Goal: Task Accomplishment & Management: Use online tool/utility

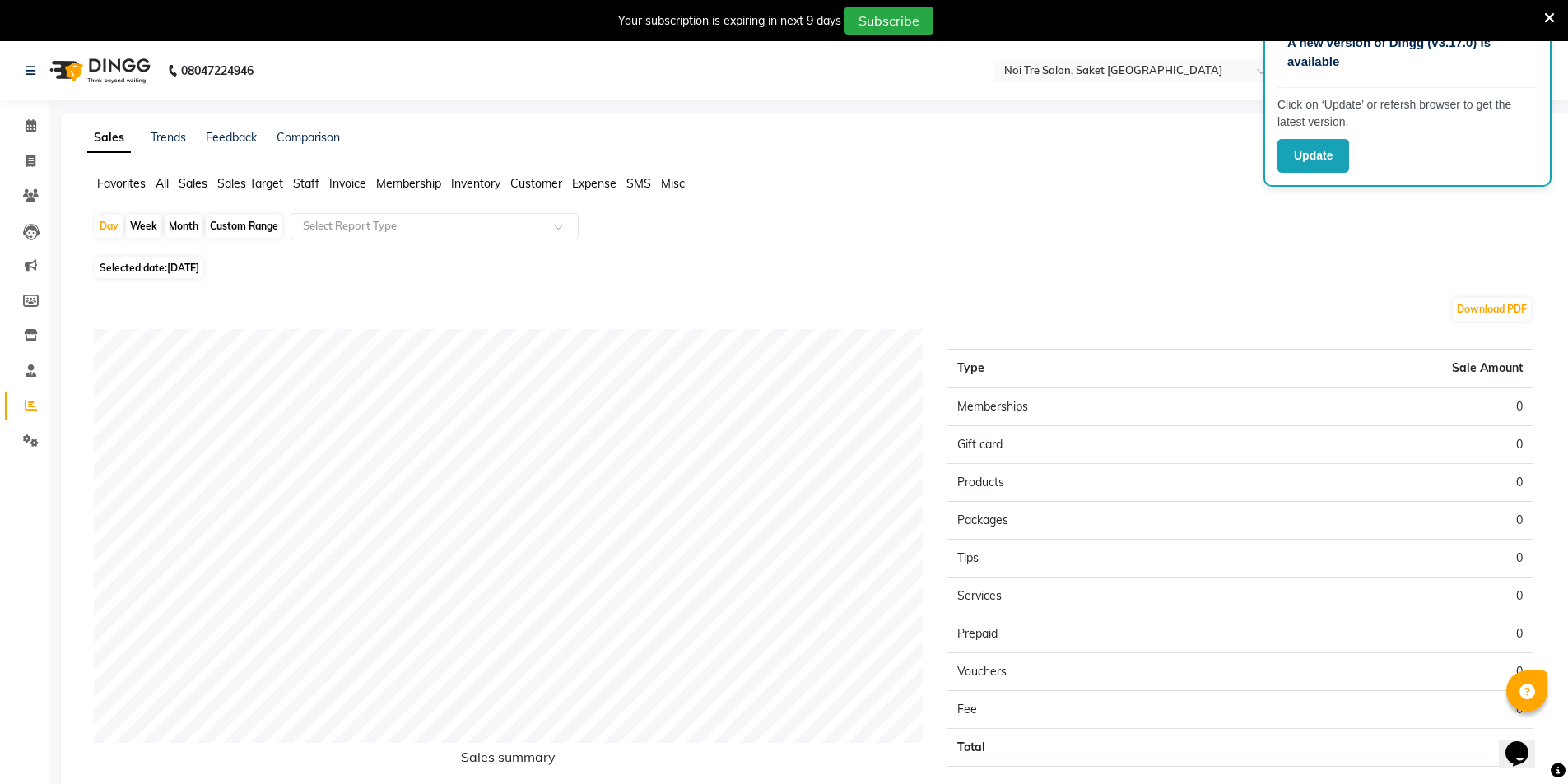
click at [194, 227] on div "Month" at bounding box center [183, 226] width 38 height 23
select select "9"
select select "2025"
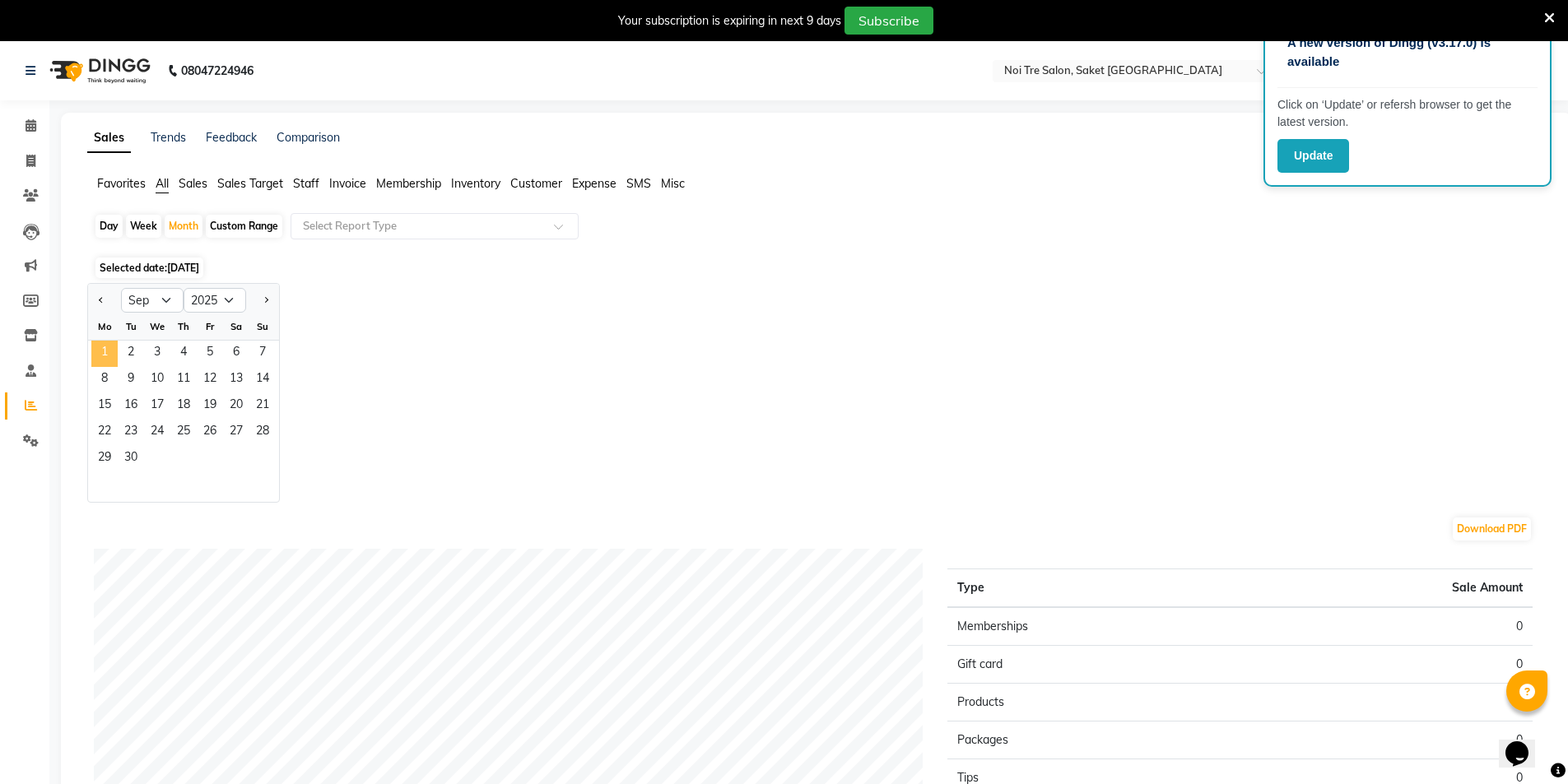
click at [115, 343] on span "1" at bounding box center [104, 354] width 26 height 26
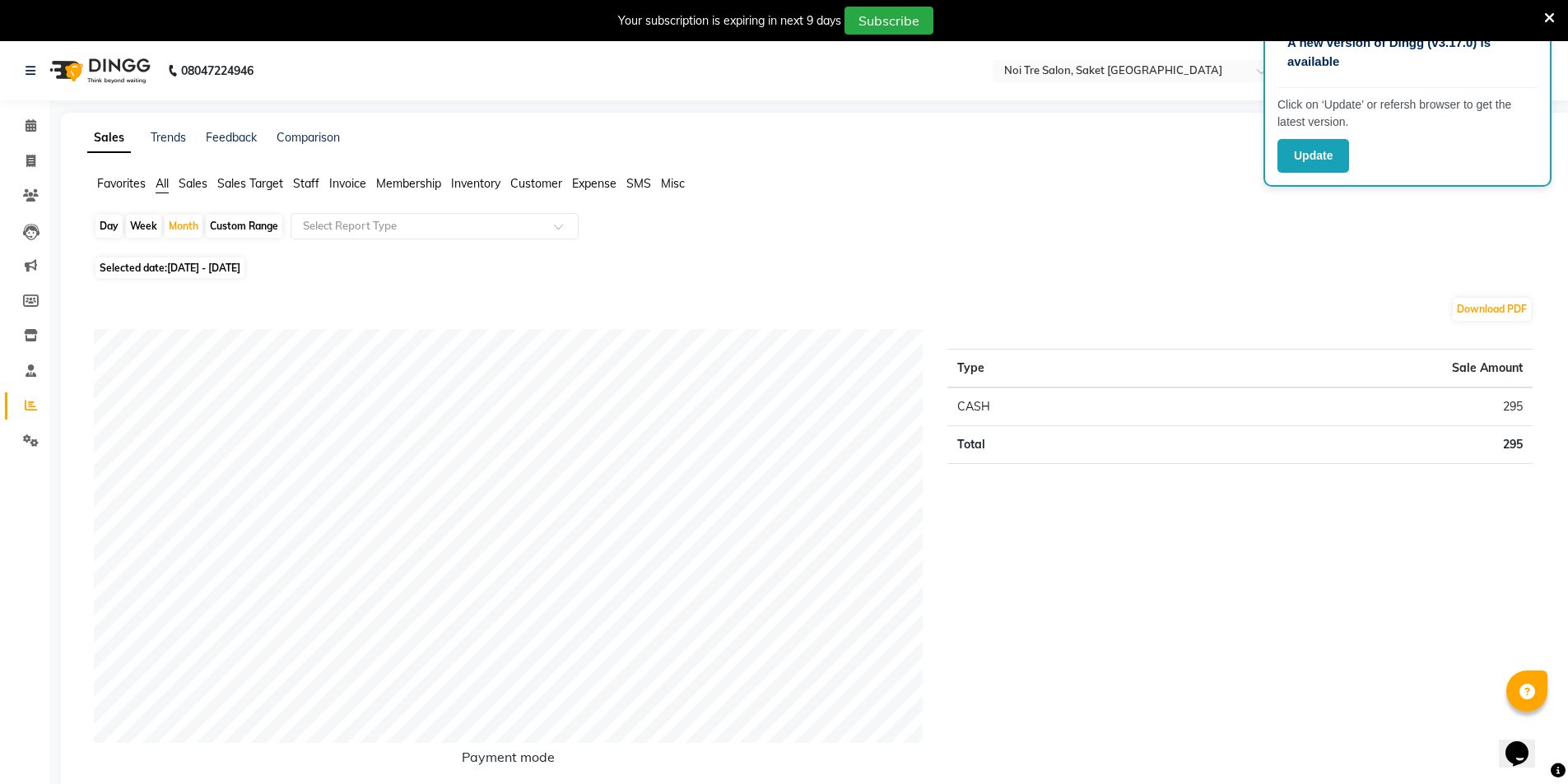
click at [302, 182] on span "Staff" at bounding box center [306, 183] width 26 height 15
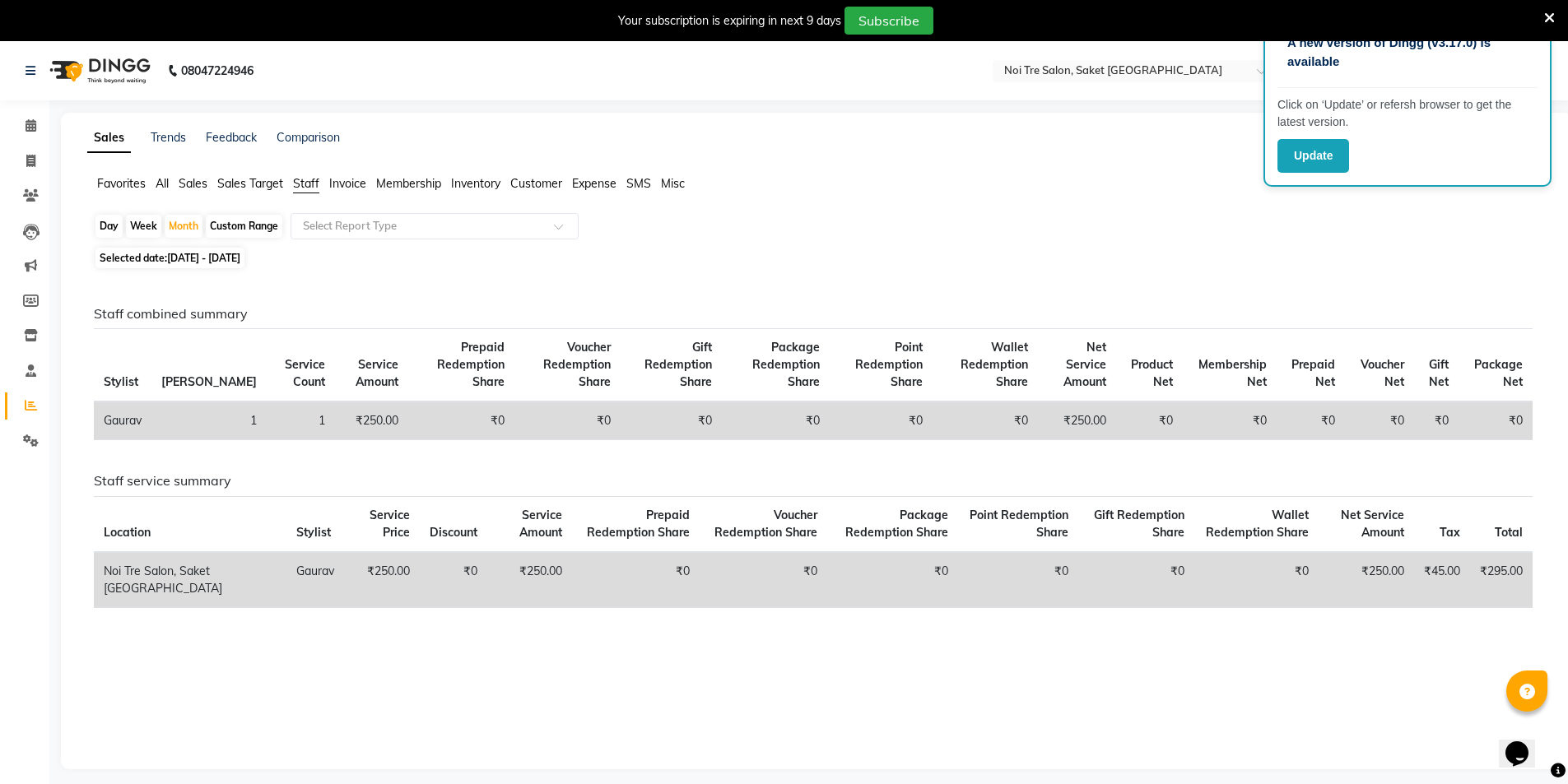
click at [195, 261] on span "[DATE] - [DATE]" at bounding box center [204, 257] width 73 height 12
select select "9"
select select "2025"
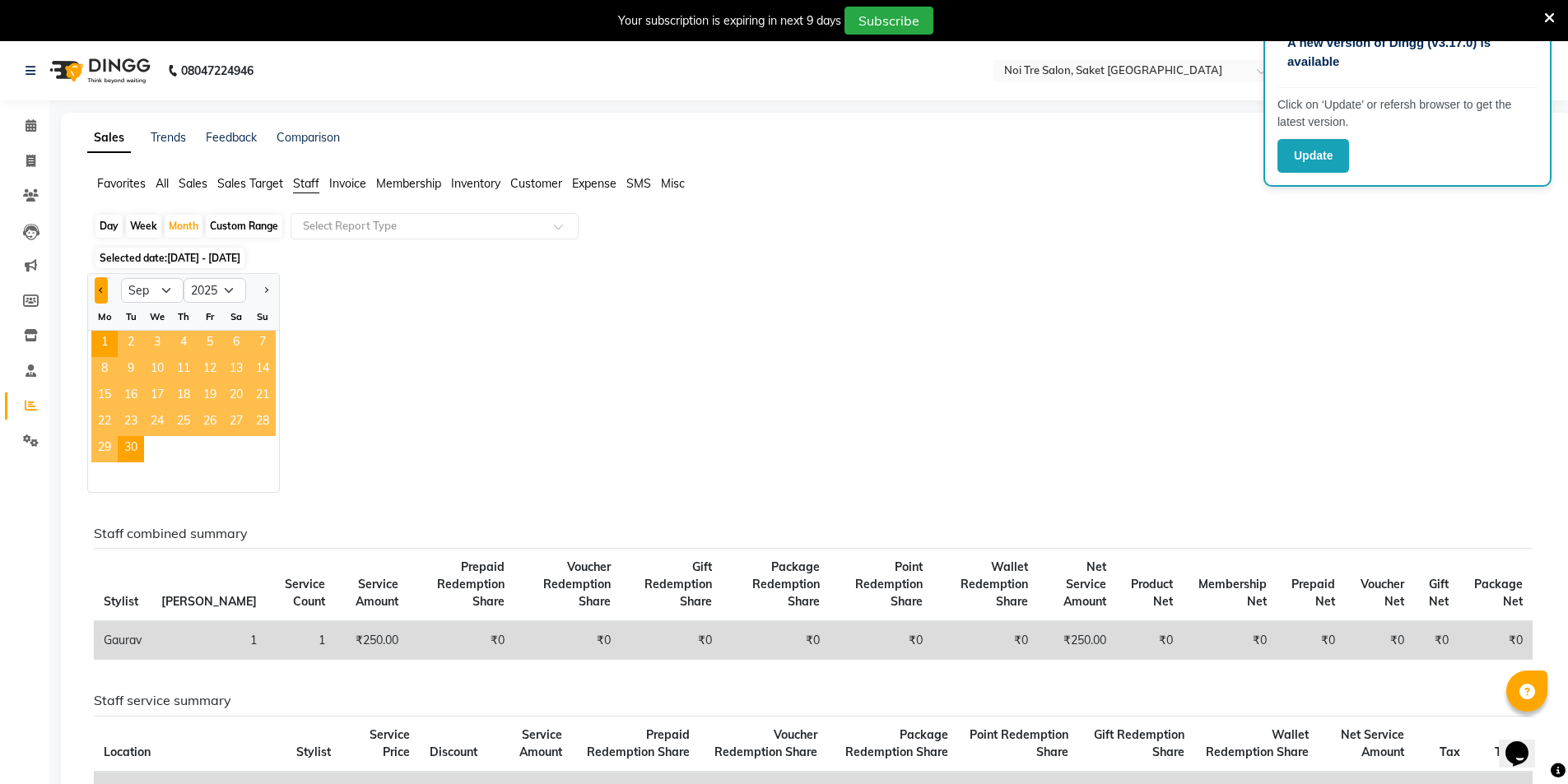
click at [101, 290] on span "Previous month" at bounding box center [101, 290] width 6 height 6
select select "8"
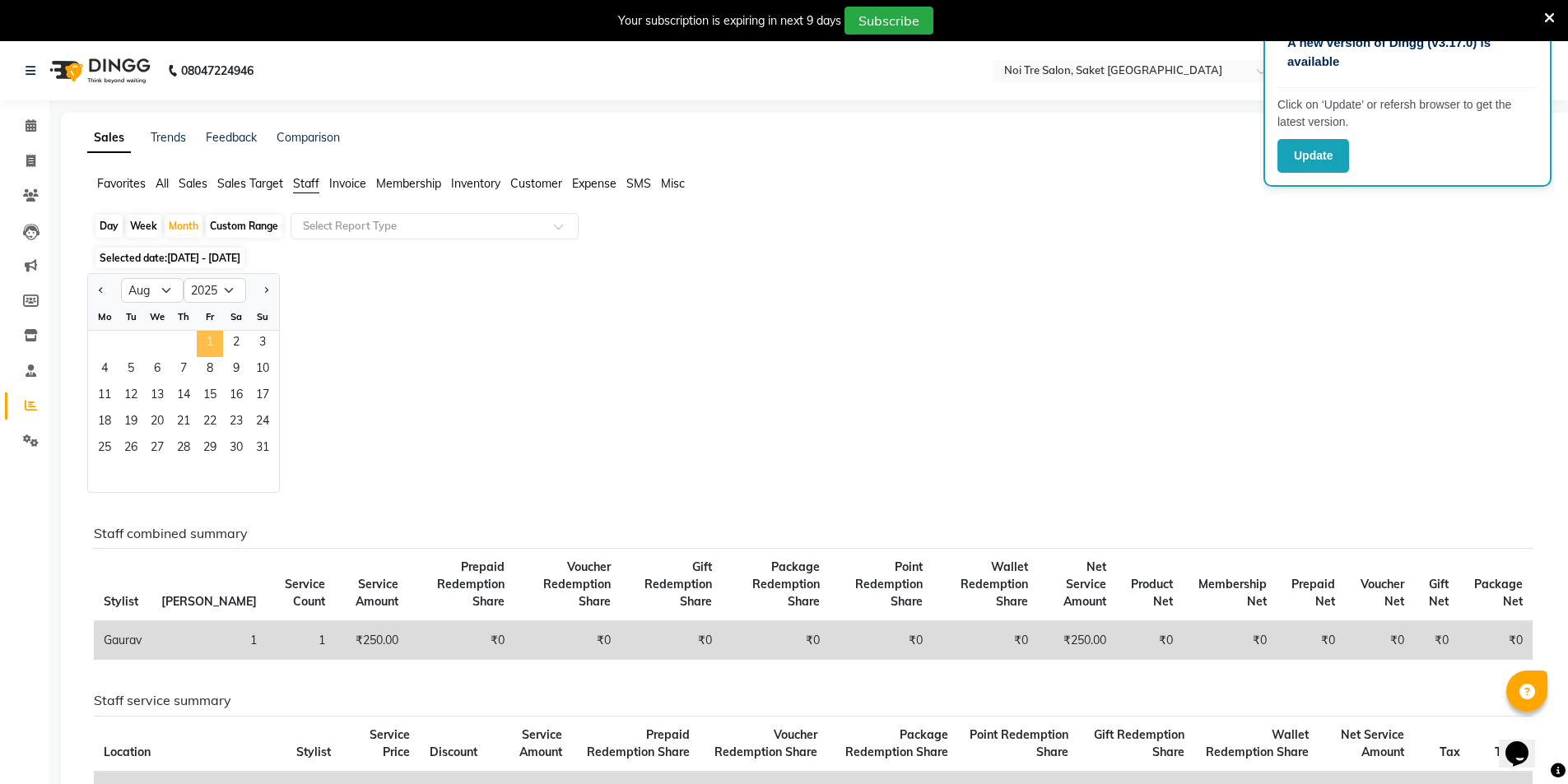
click at [213, 334] on span "1" at bounding box center [210, 344] width 26 height 26
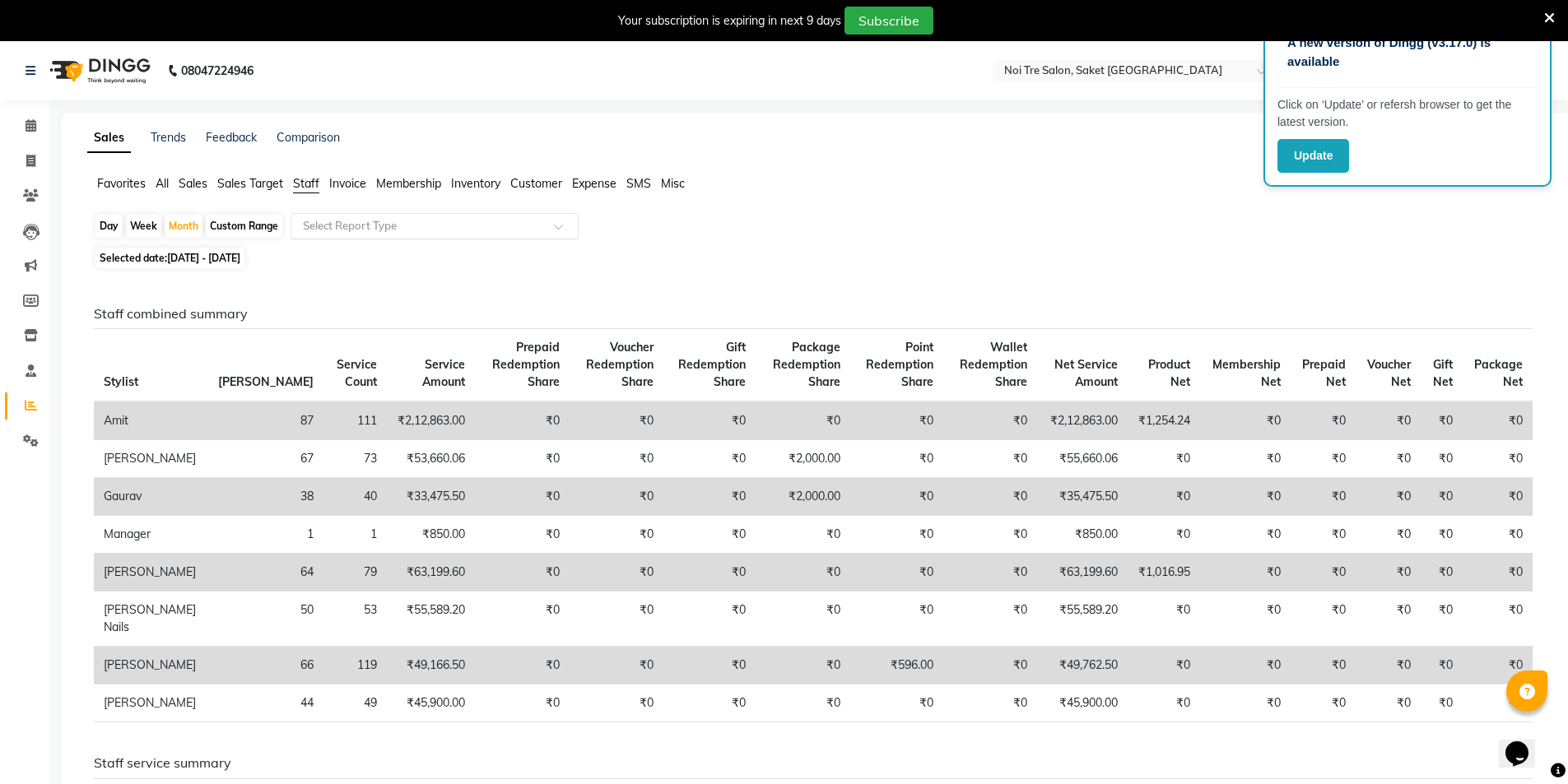
click at [370, 230] on input "text" at bounding box center [418, 226] width 237 height 17
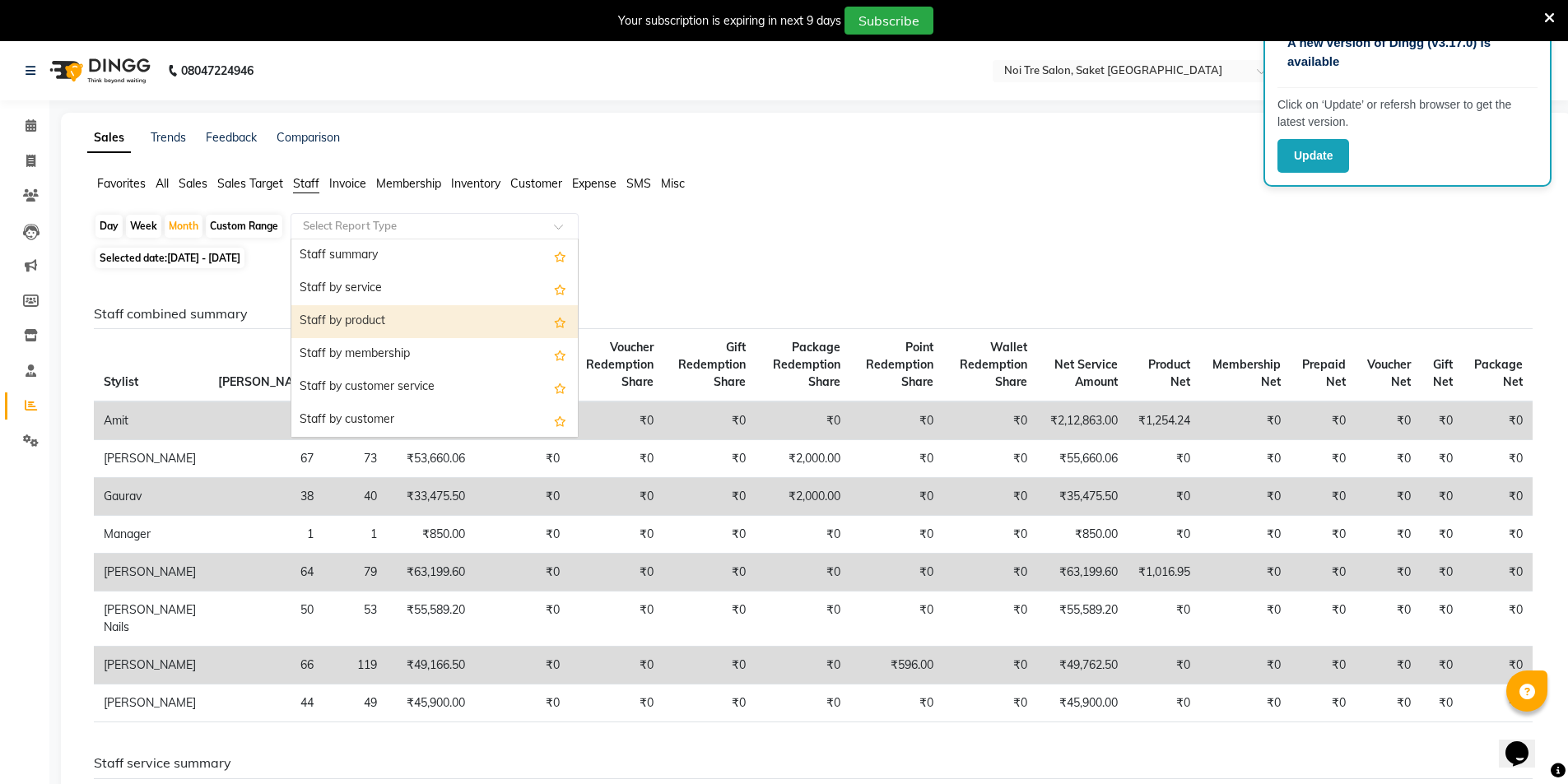
click at [402, 305] on div "Staff by product" at bounding box center [434, 321] width 287 height 33
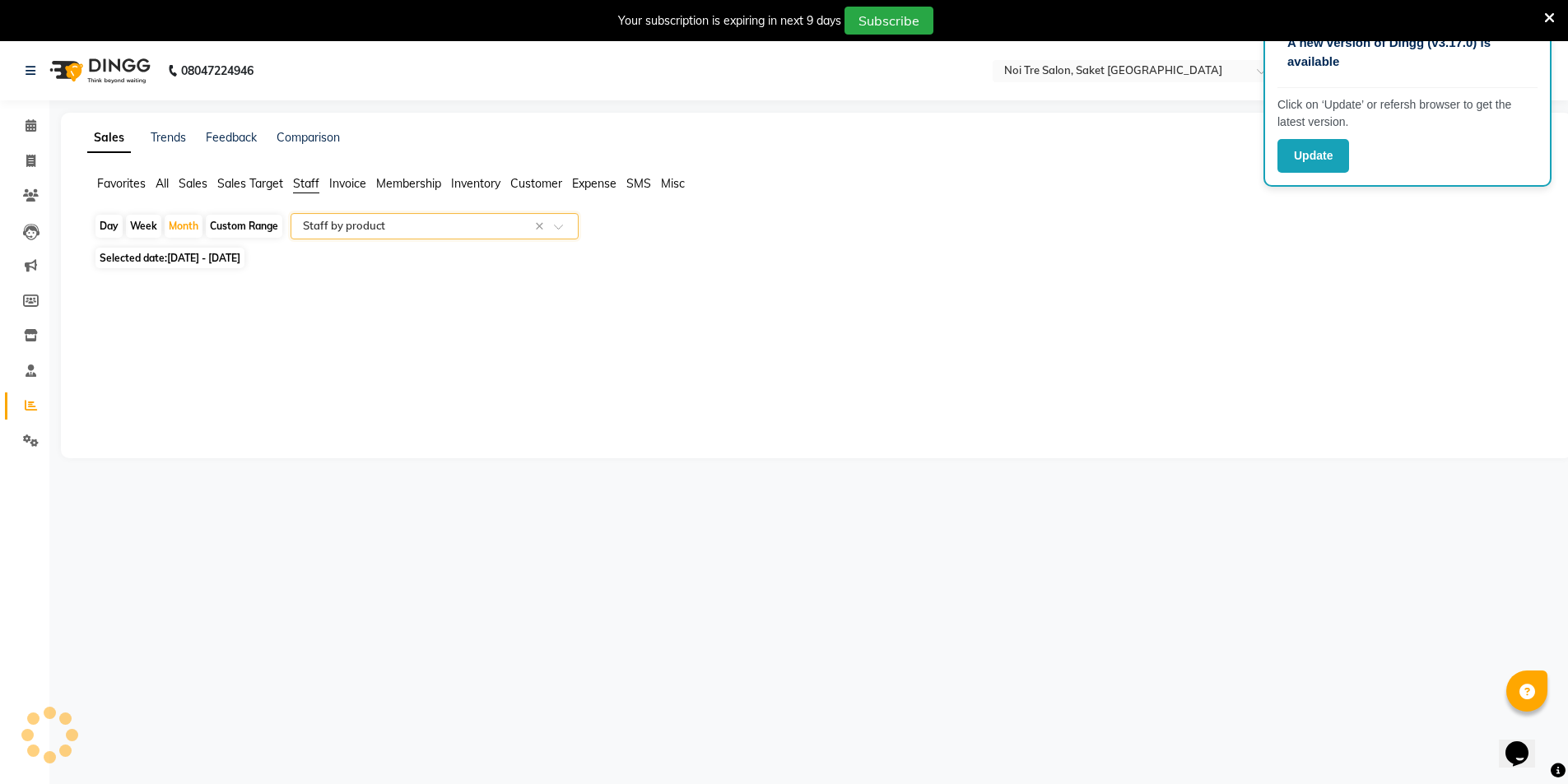
select select "filtered_report"
select select "csv"
click at [203, 179] on span "Sales" at bounding box center [193, 183] width 29 height 15
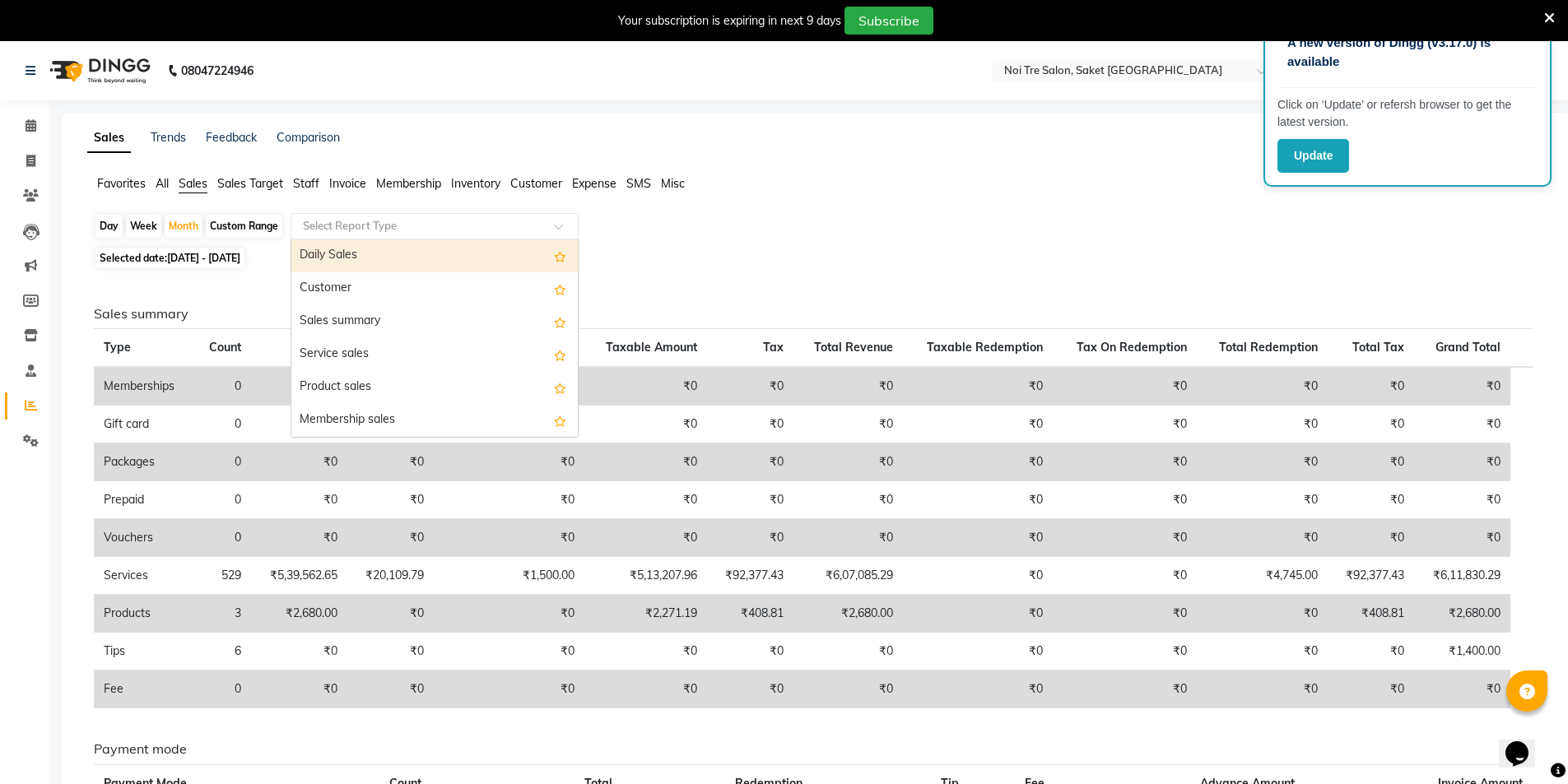
click at [349, 229] on input "text" at bounding box center [418, 226] width 237 height 17
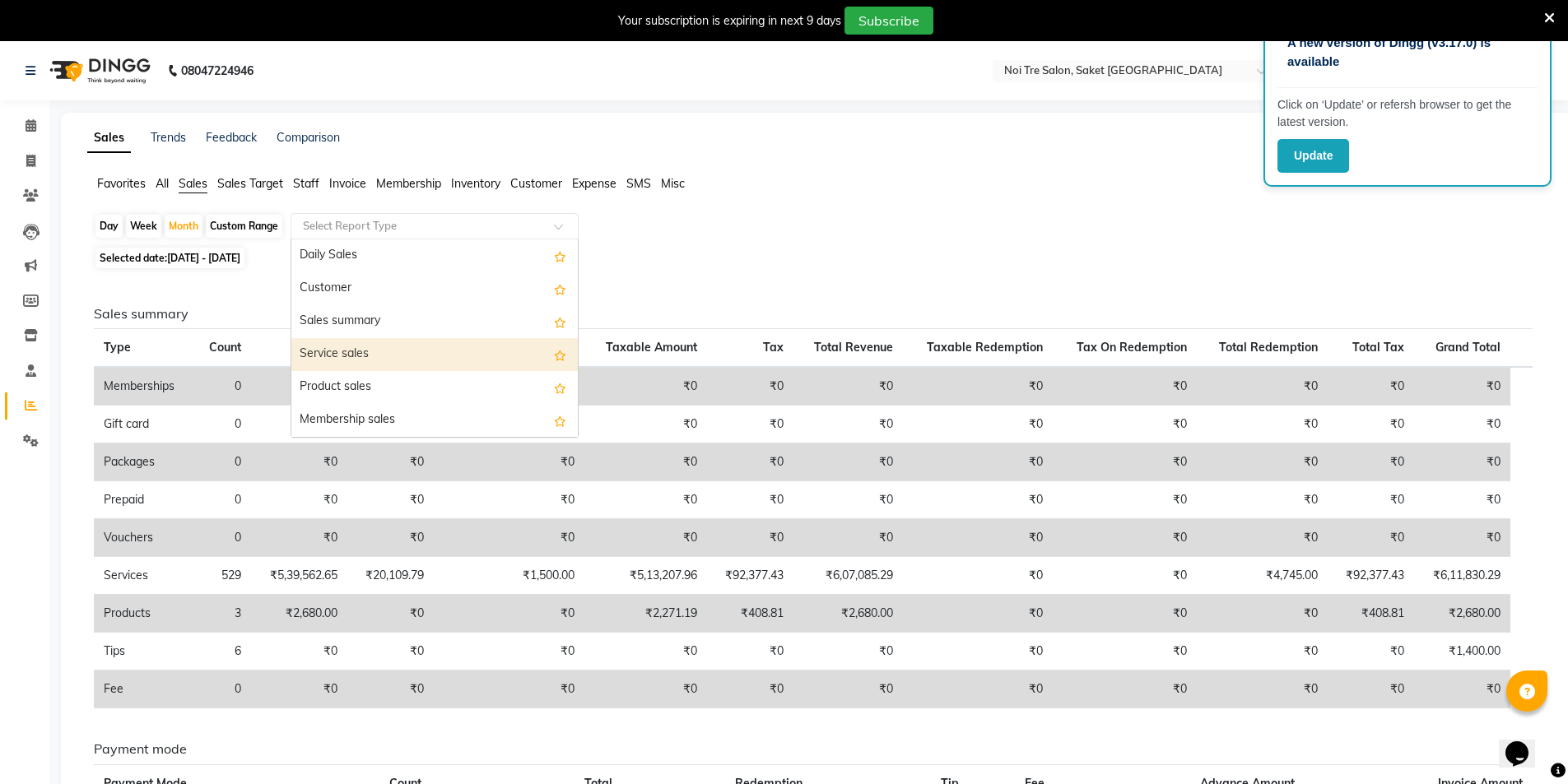
click at [368, 342] on div "Service sales" at bounding box center [434, 354] width 287 height 33
select select "filtered_report"
select select "csv"
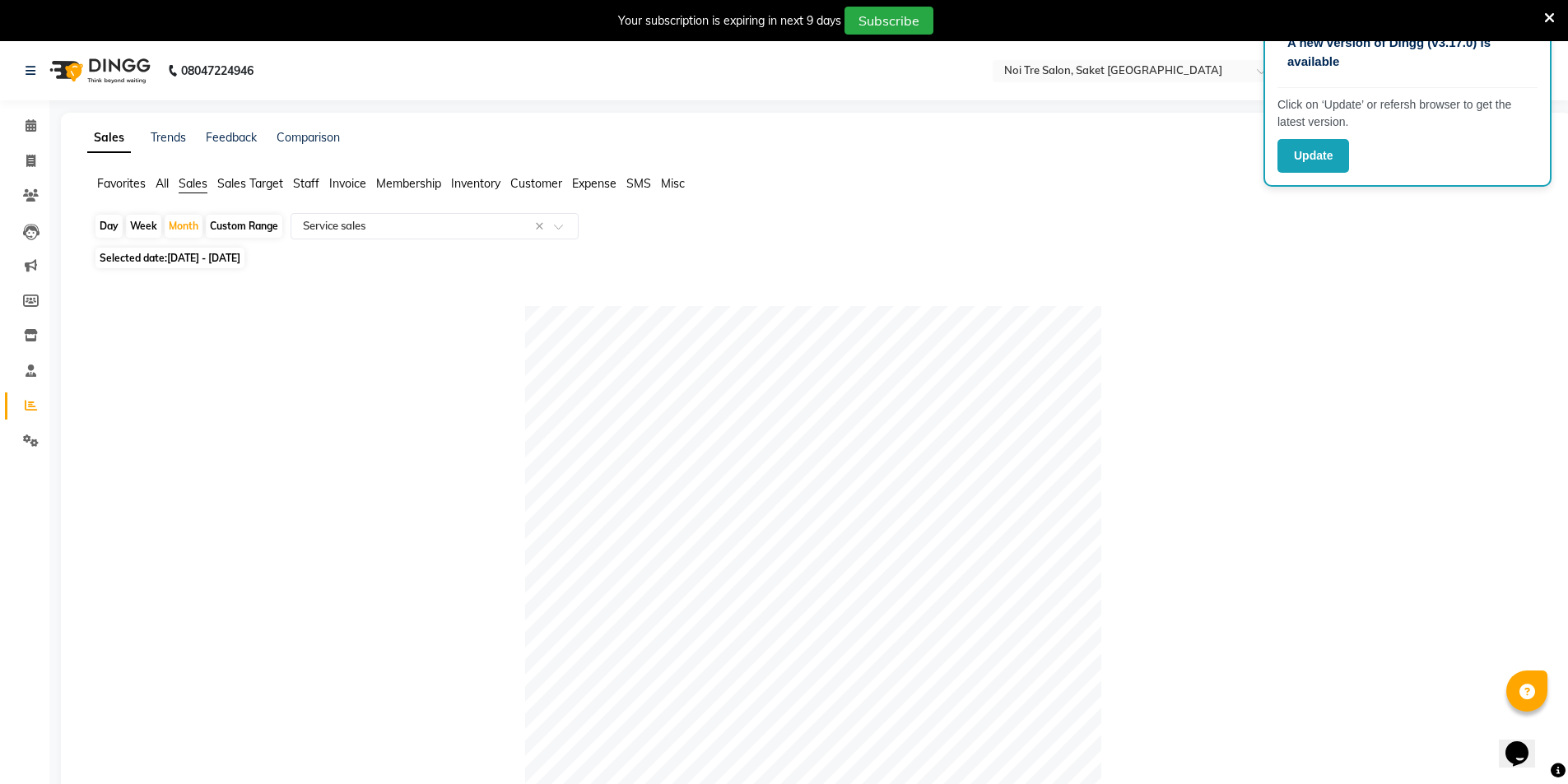
click at [316, 189] on span "Staff" at bounding box center [306, 183] width 26 height 15
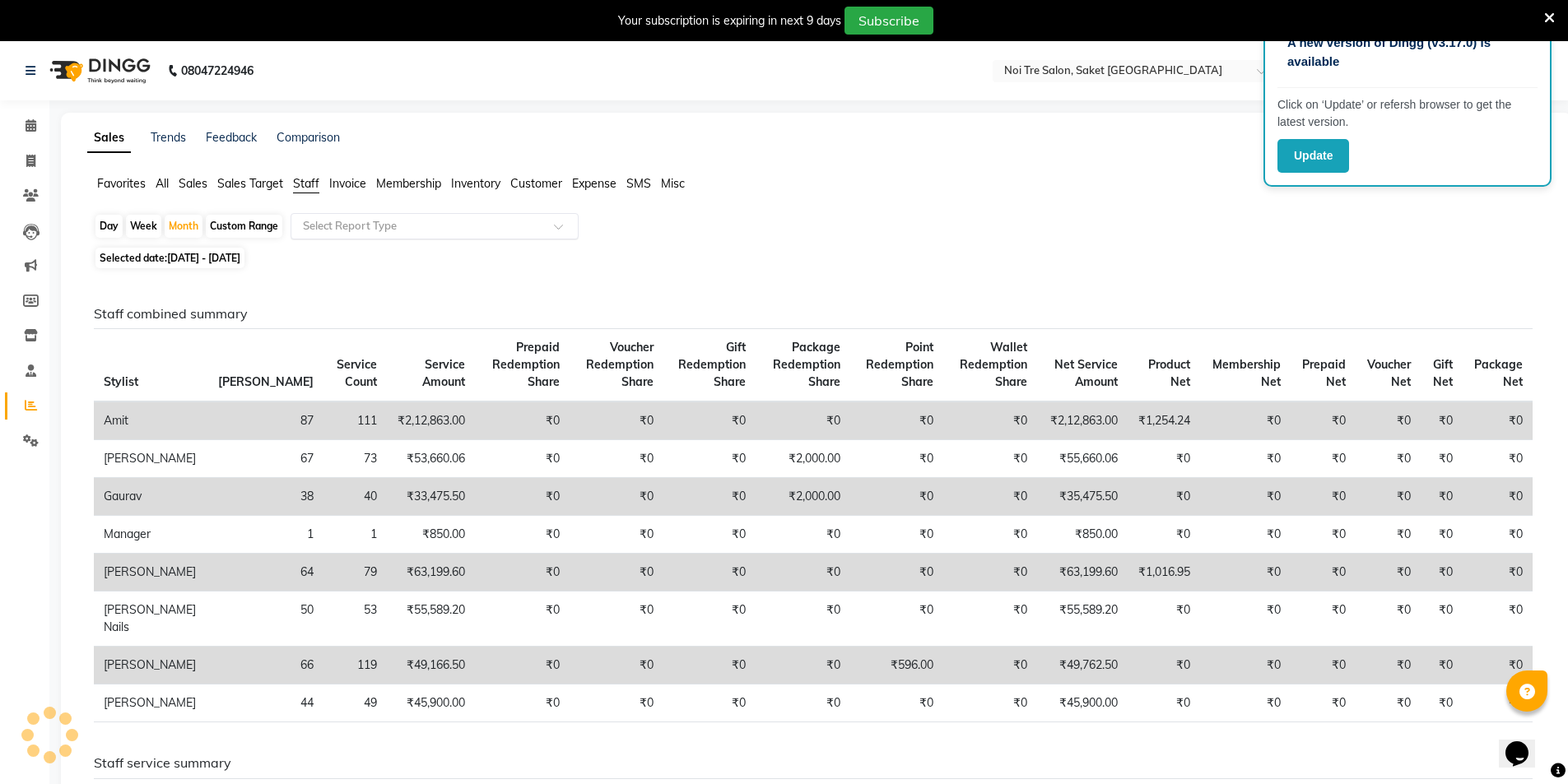
click at [318, 224] on input "text" at bounding box center [418, 226] width 237 height 17
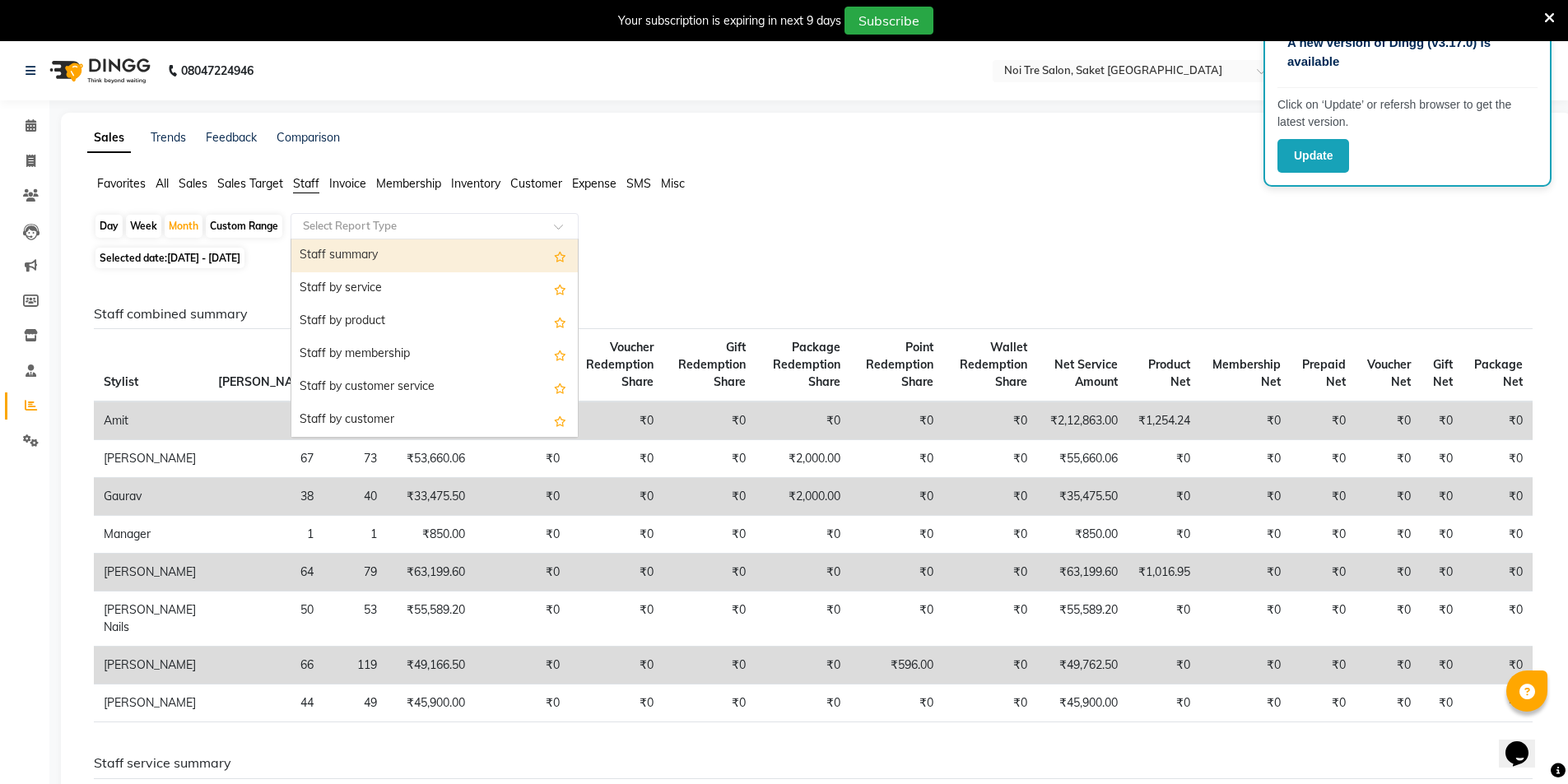
click at [354, 259] on div "Staff summary" at bounding box center [434, 255] width 287 height 33
select select "filtered_report"
select select "csv"
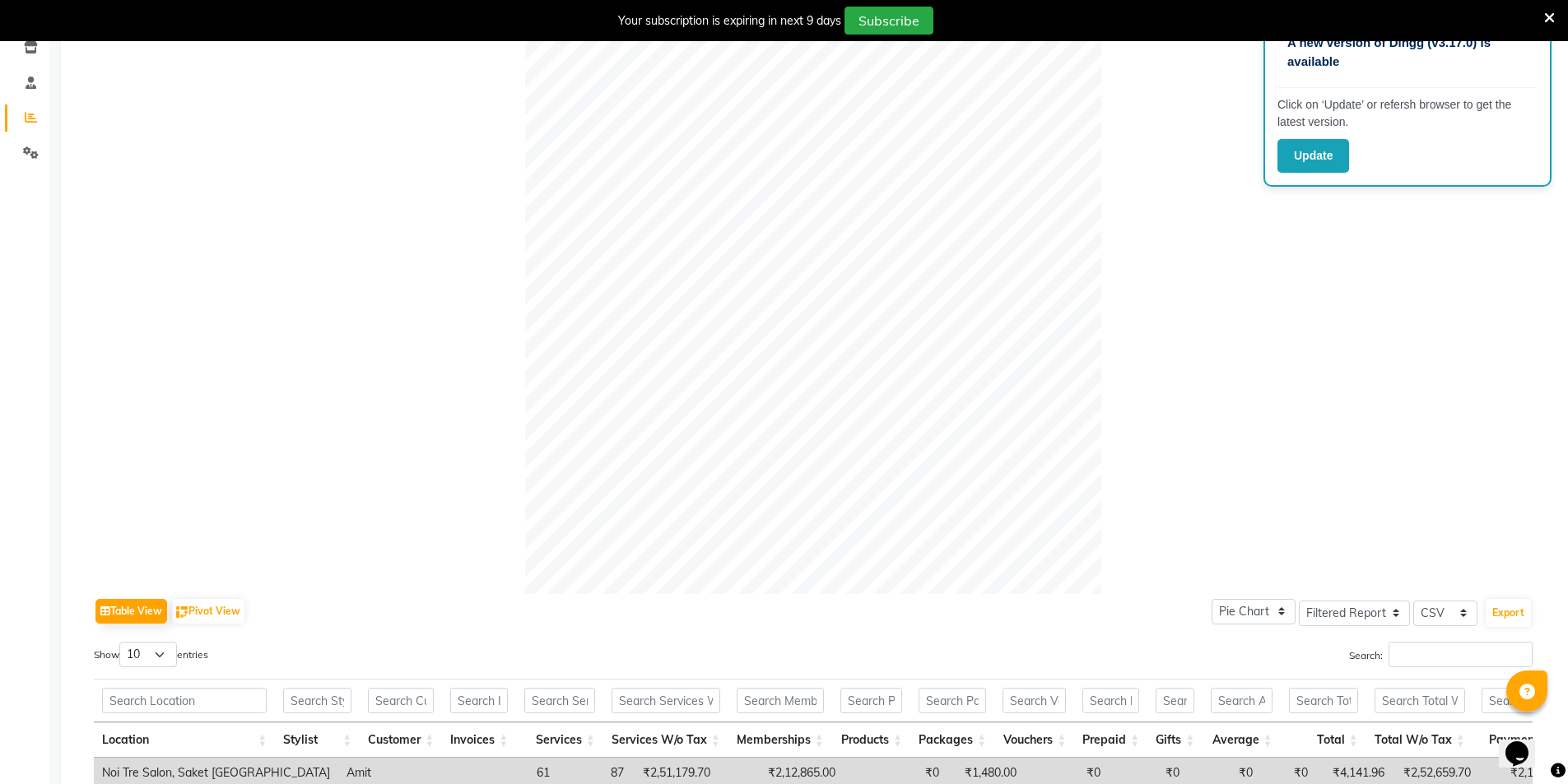
scroll to position [653, 0]
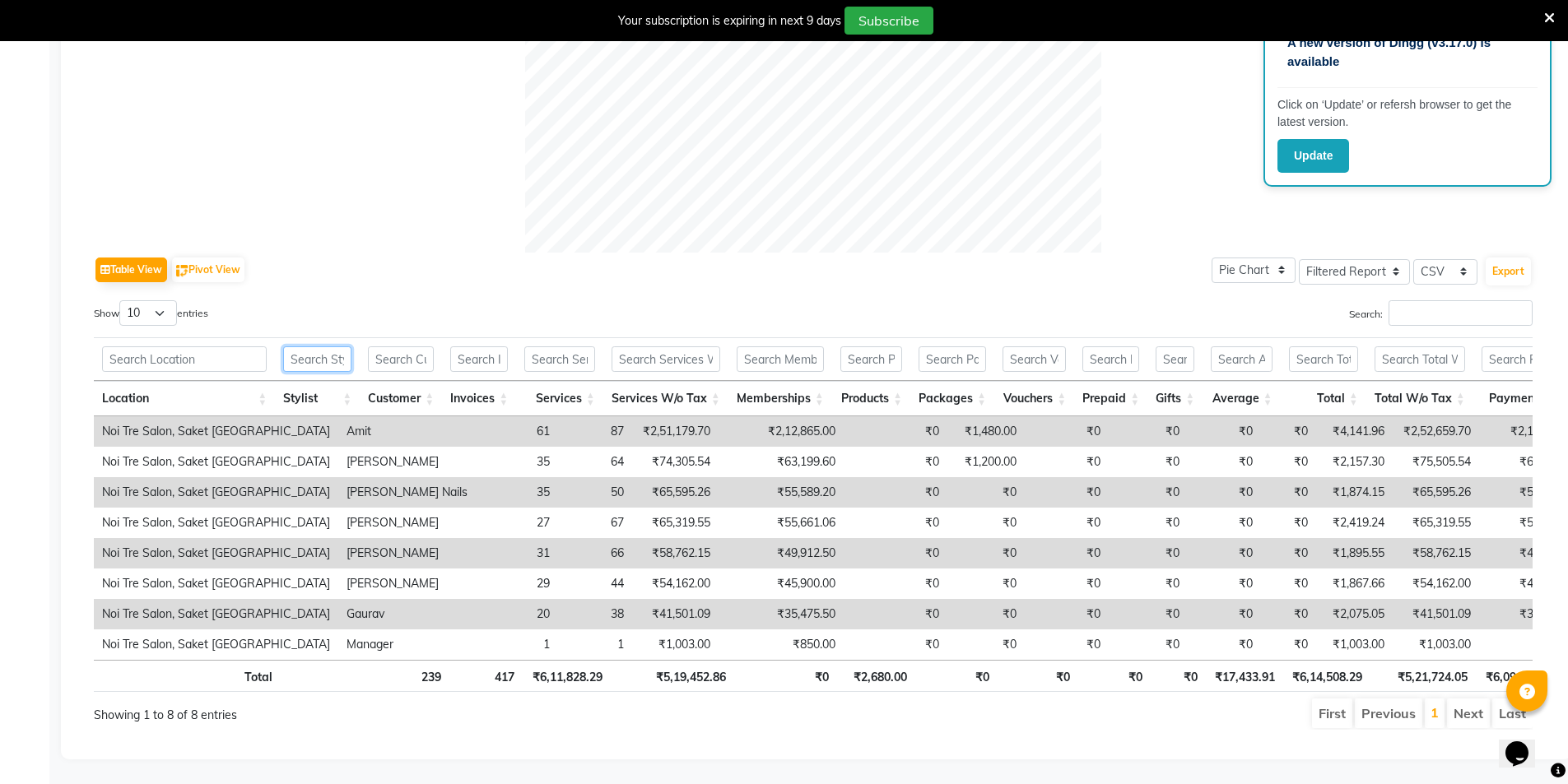
click at [327, 346] on input "text" at bounding box center [317, 359] width 69 height 25
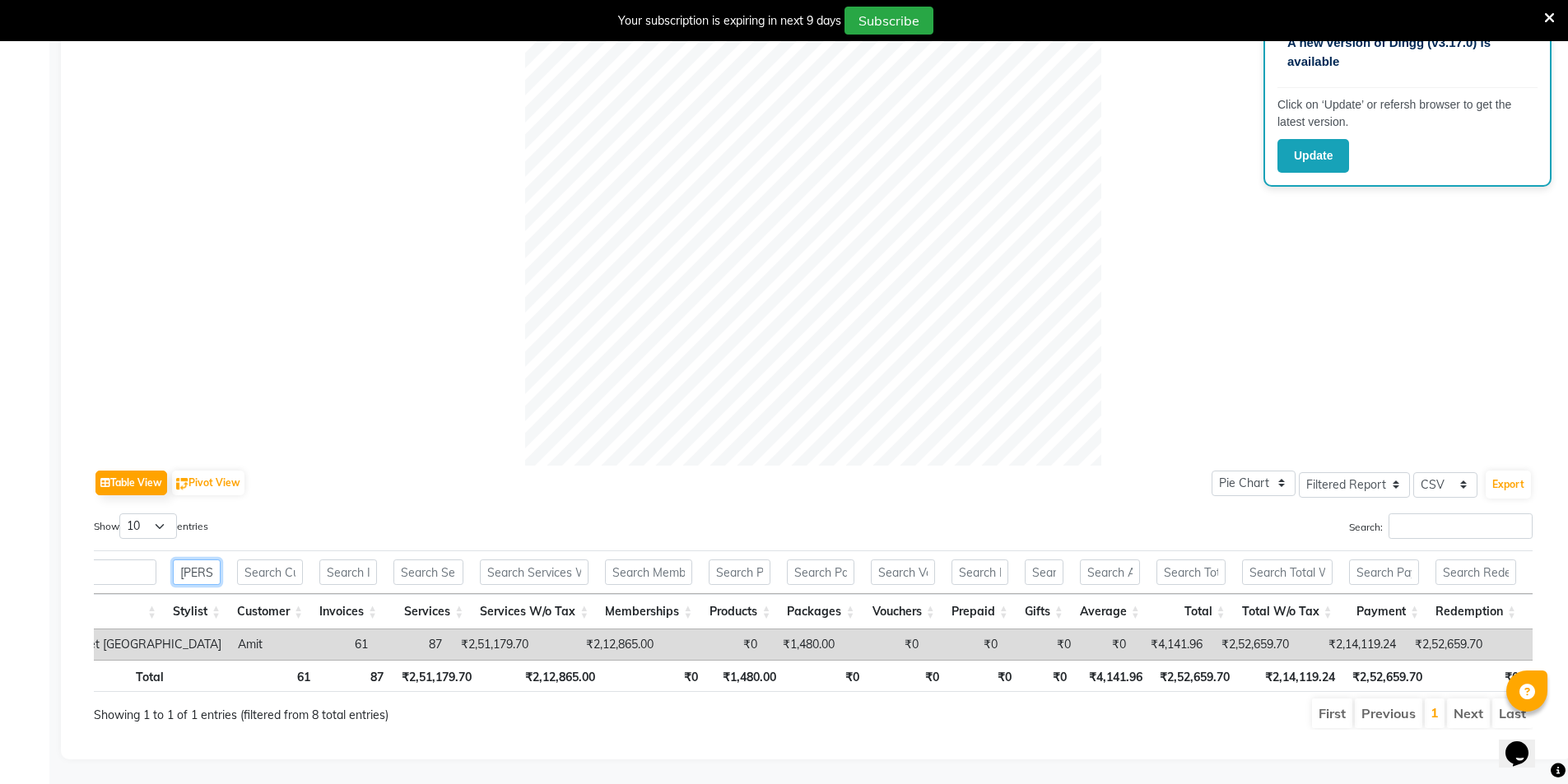
scroll to position [0, 79]
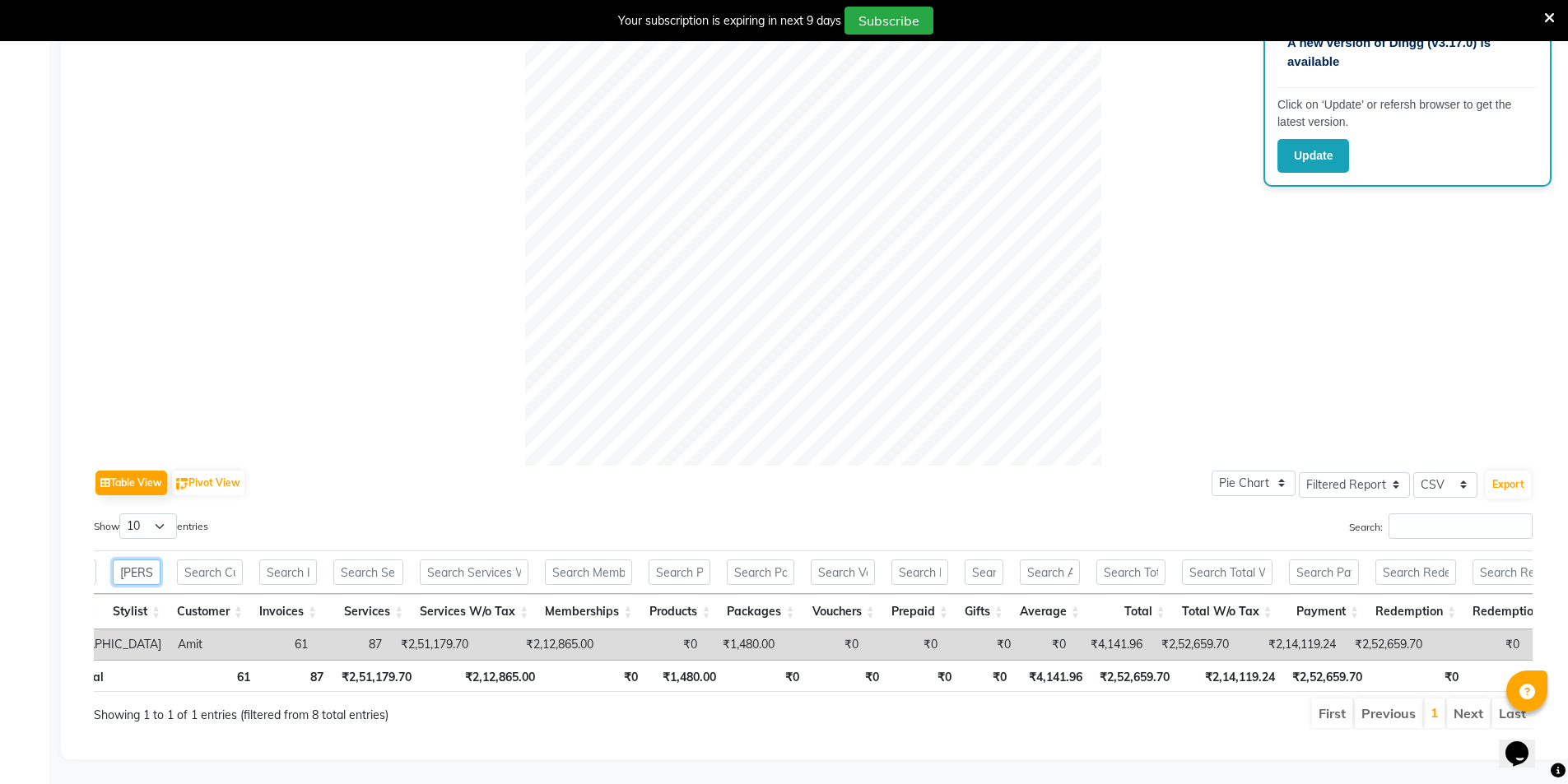
drag, startPoint x: 162, startPoint y: 549, endPoint x: 88, endPoint y: 563, distance: 75.3
click at [88, 563] on div "Table View Pivot View Pie Chart Bar Chart Select Full Report Filtered Report Se…" at bounding box center [813, 300] width 1465 height 886
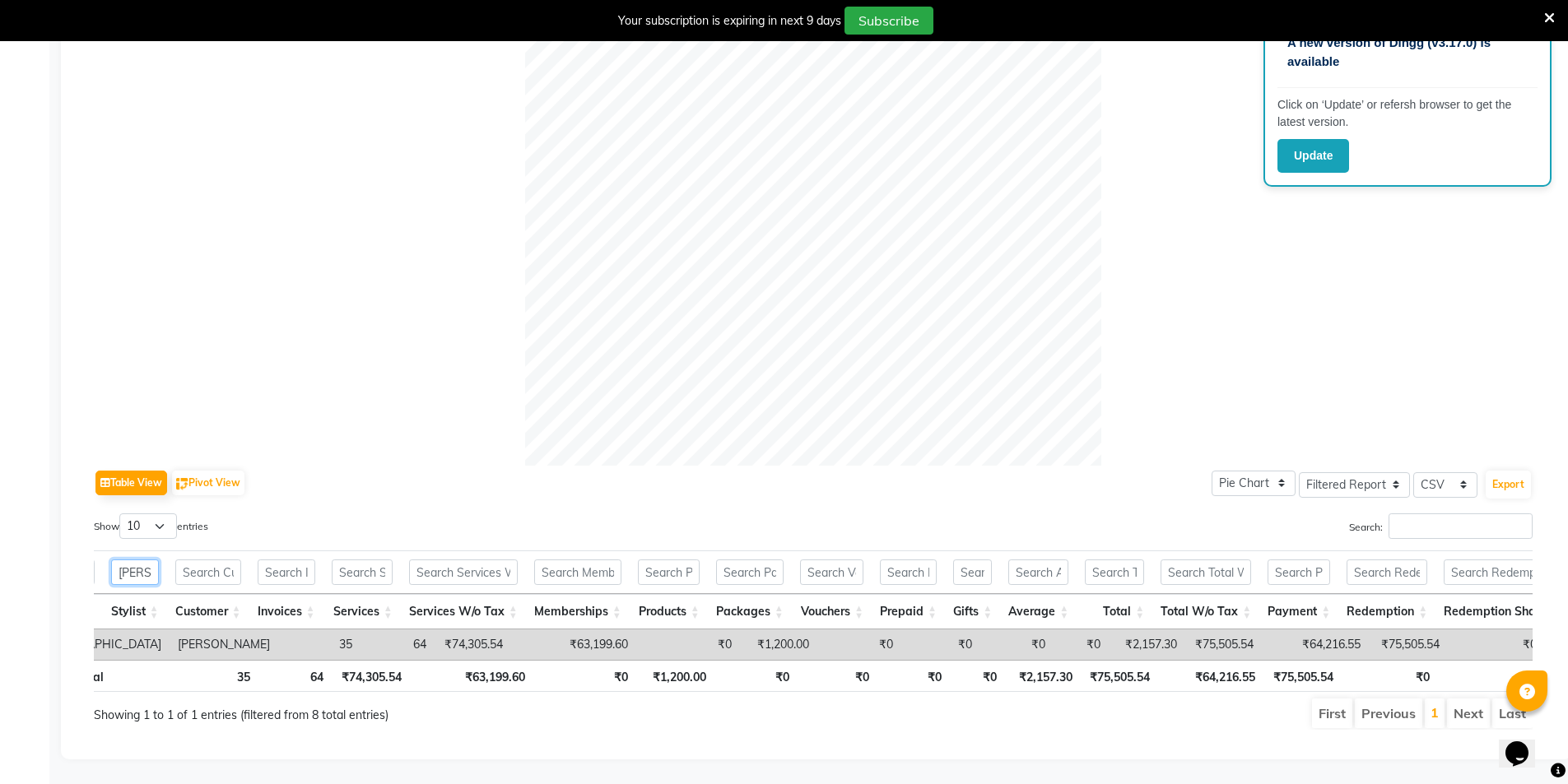
click at [148, 560] on input "[PERSON_NAME]" at bounding box center [134, 572] width 48 height 25
type input "S"
click at [151, 560] on input "GAURAV" at bounding box center [134, 572] width 48 height 25
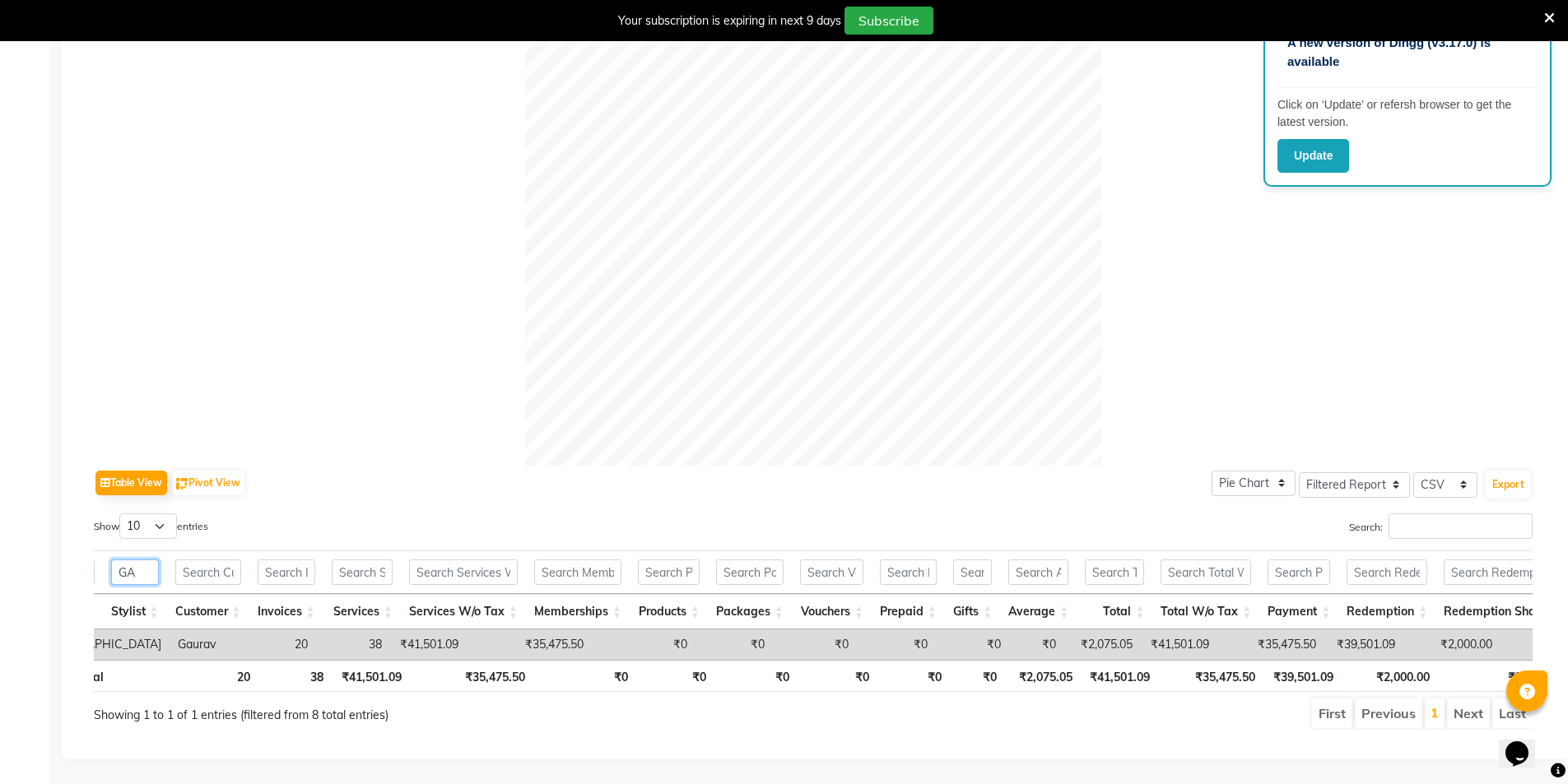
type input "G"
click at [152, 560] on input "[PERSON_NAME]" at bounding box center [134, 572] width 48 height 25
type input "B"
click at [158, 560] on input "SONAM" at bounding box center [134, 572] width 48 height 25
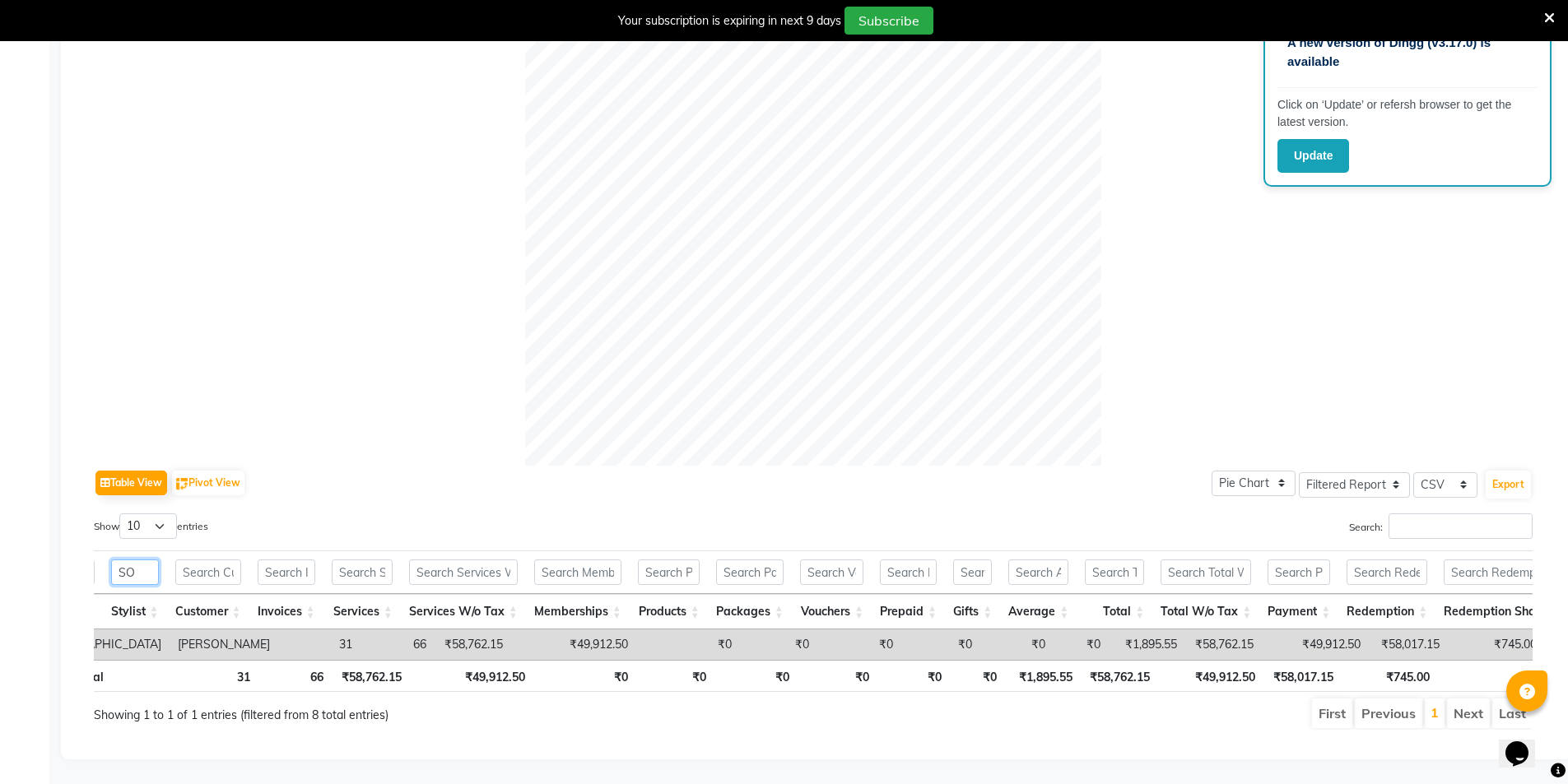
type input "S"
type input "[PERSON_NAME]"
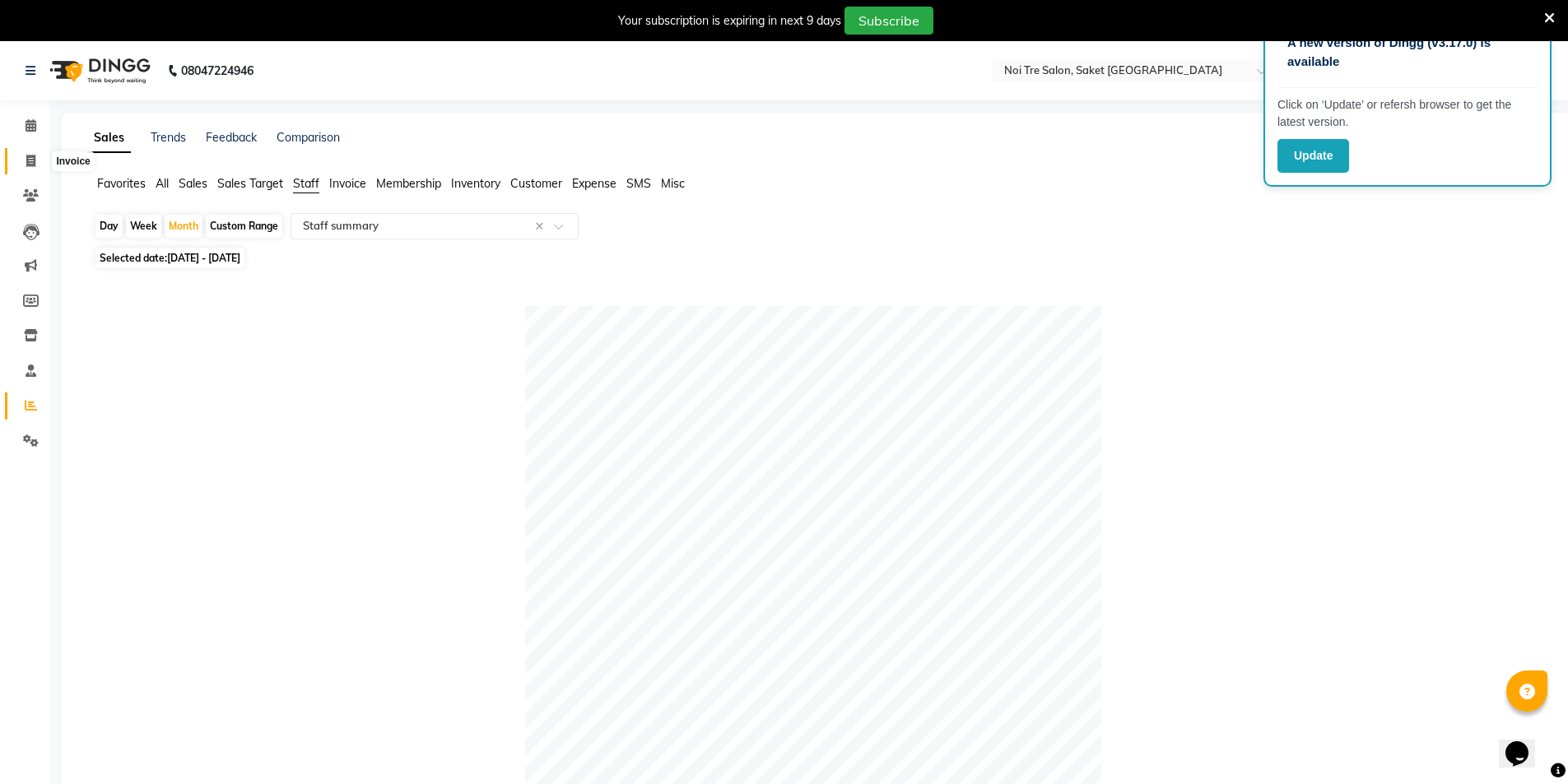
click at [23, 160] on span at bounding box center [31, 161] width 29 height 19
select select "service"
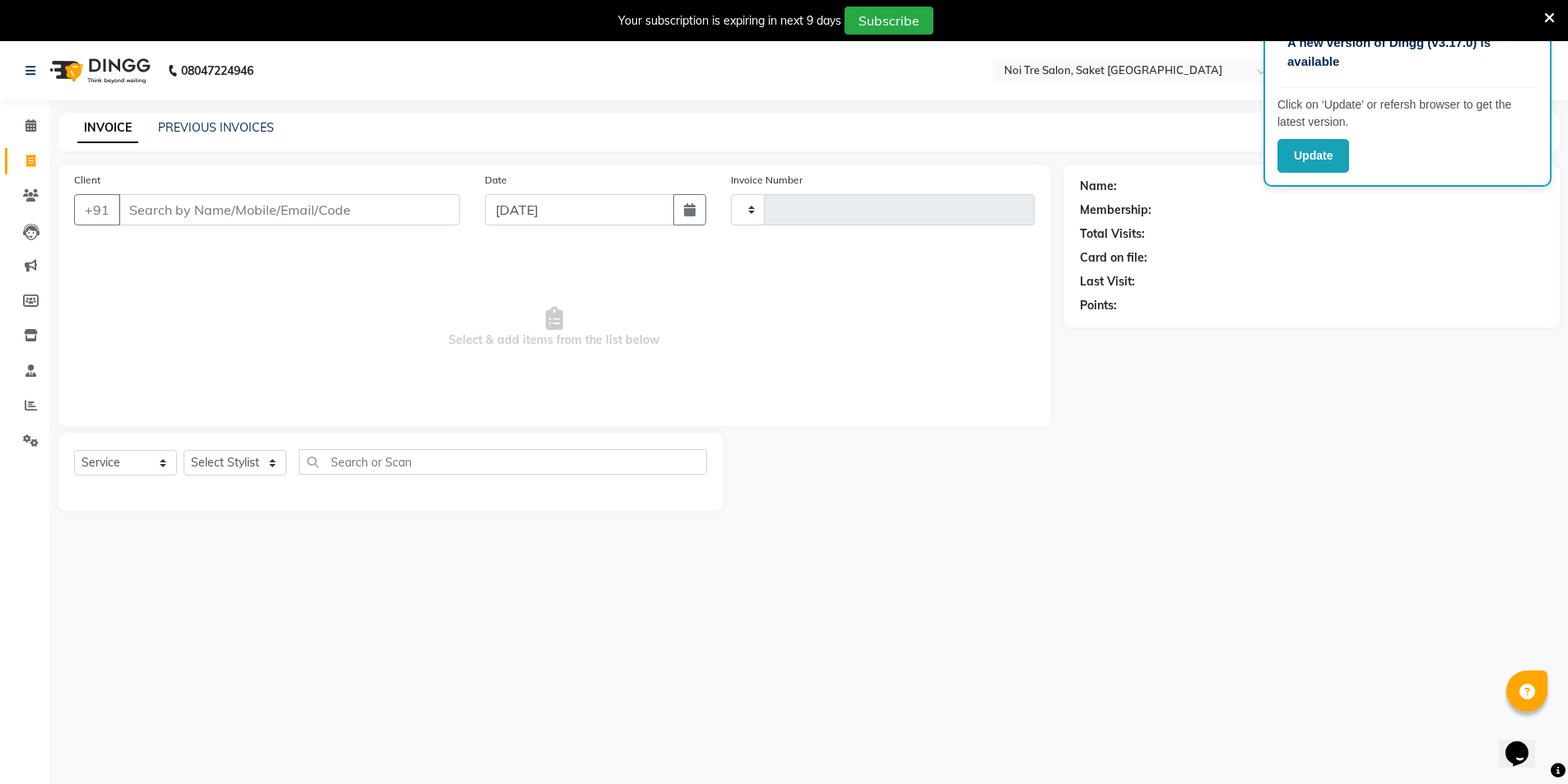
type input "1756"
select select "4899"
click at [1548, 13] on icon at bounding box center [1549, 18] width 10 height 15
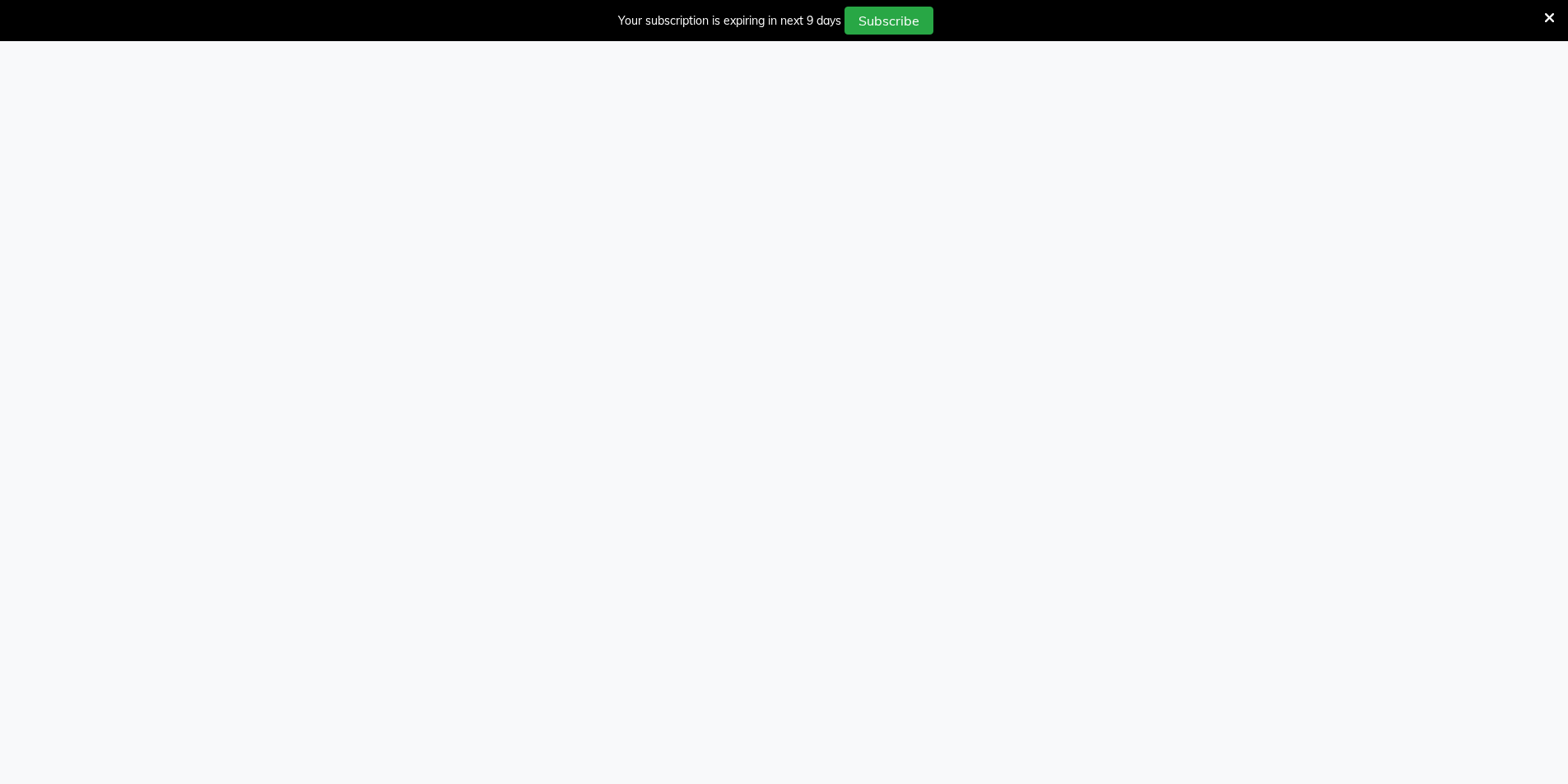
select select "service"
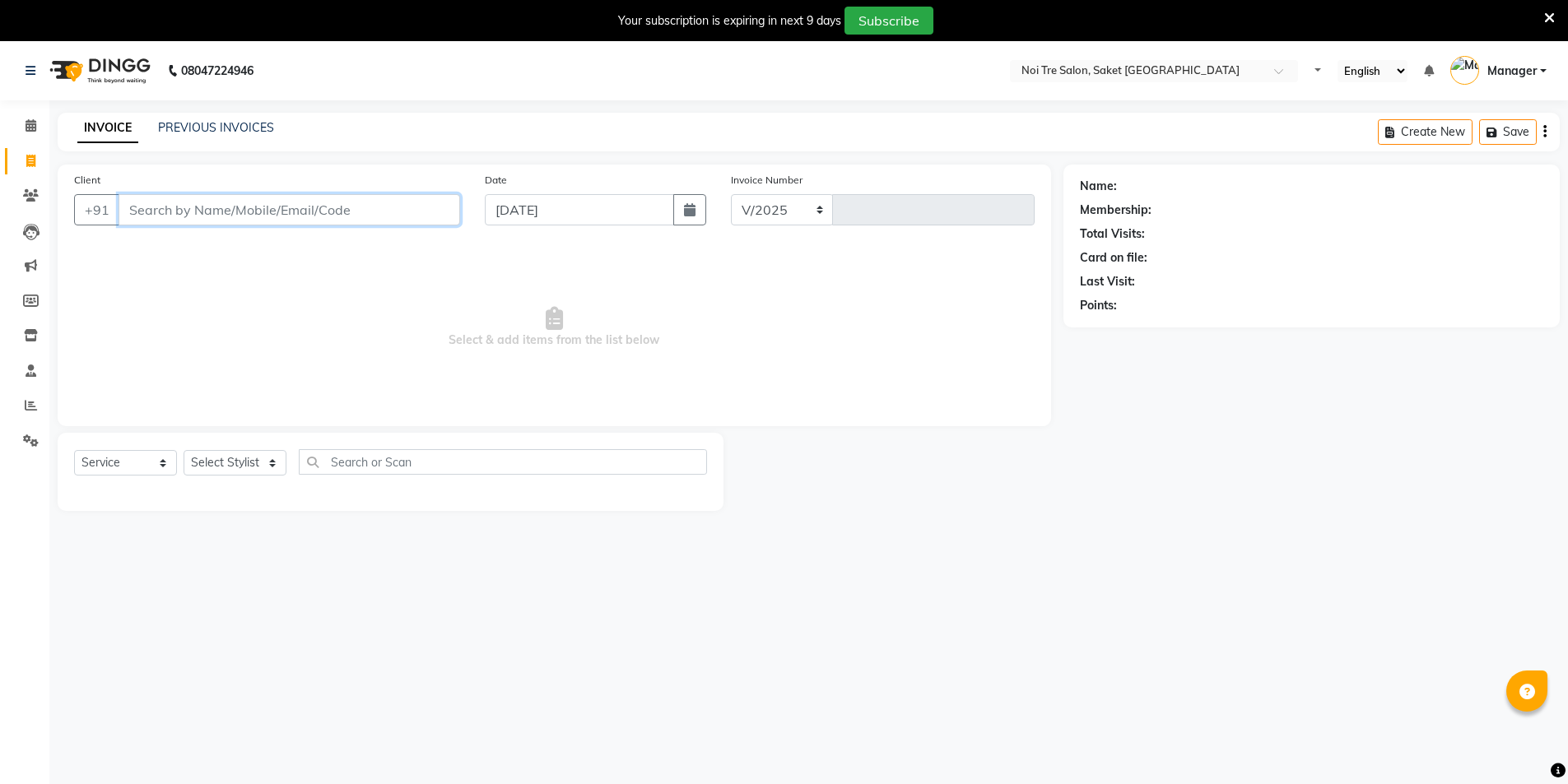
select select "en"
select select "4899"
type input "1755"
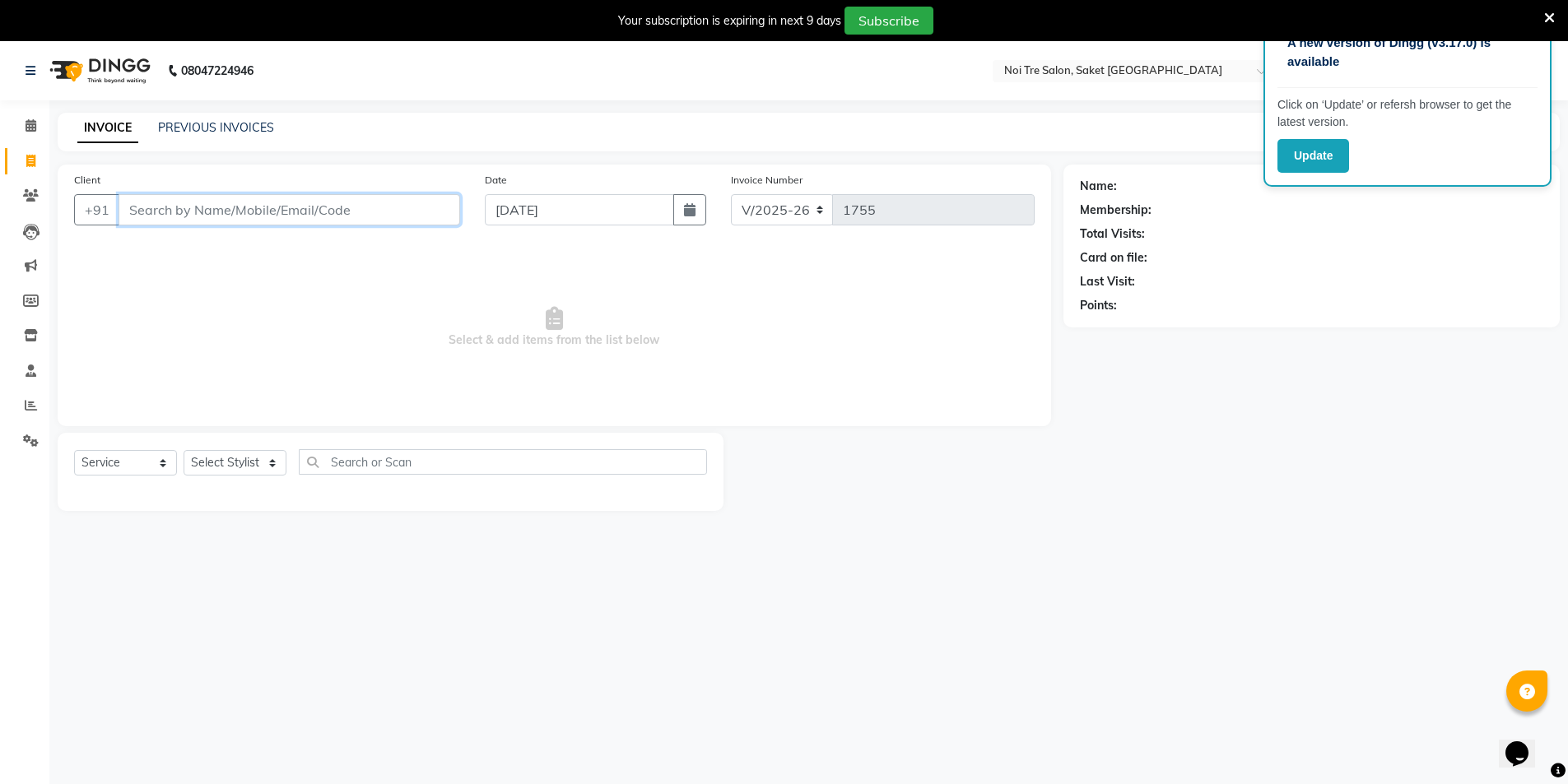
click at [268, 209] on input "Client" at bounding box center [289, 209] width 342 height 31
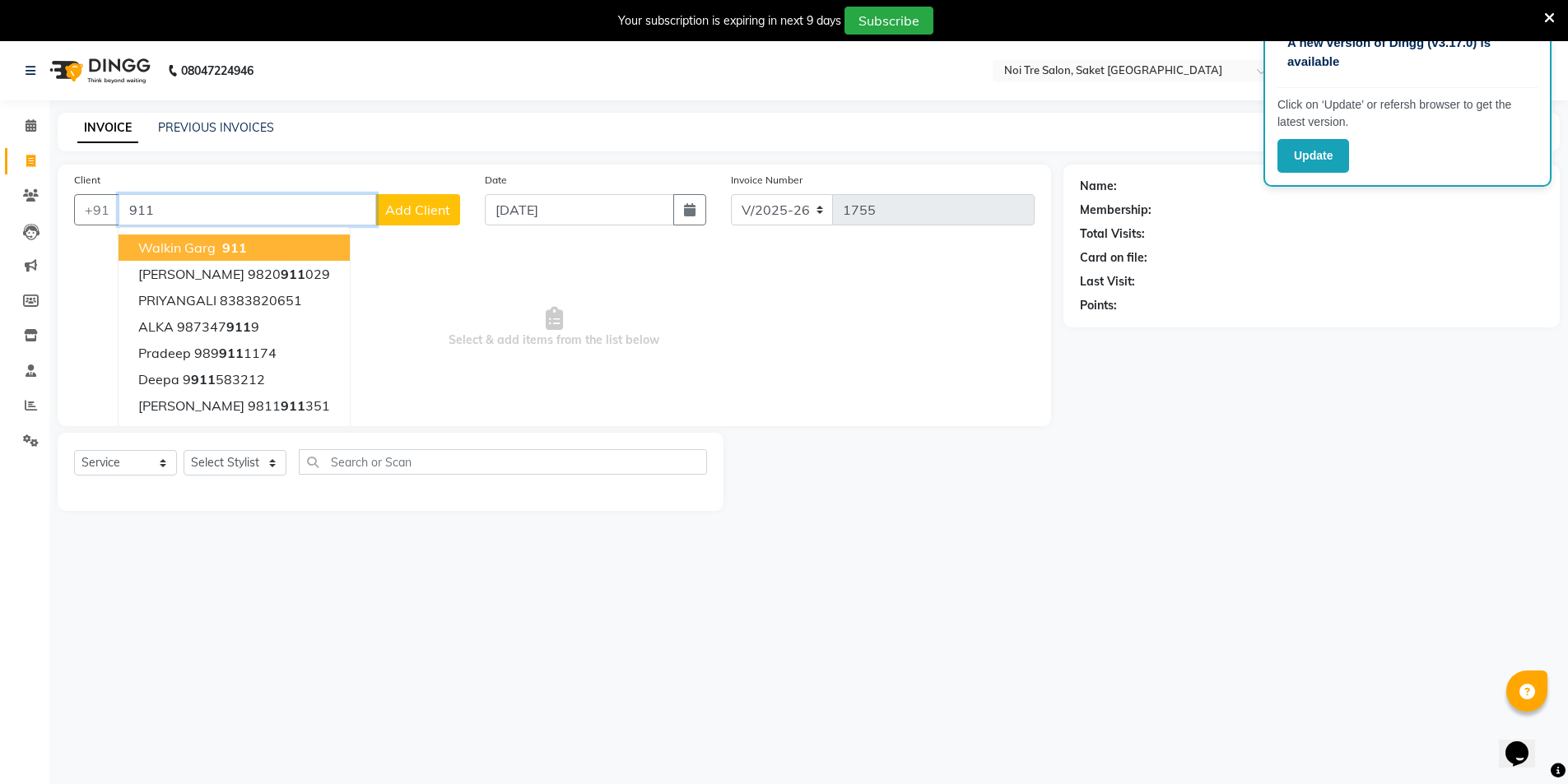
click at [309, 244] on button "Walkin Garg 911" at bounding box center [234, 248] width 231 height 26
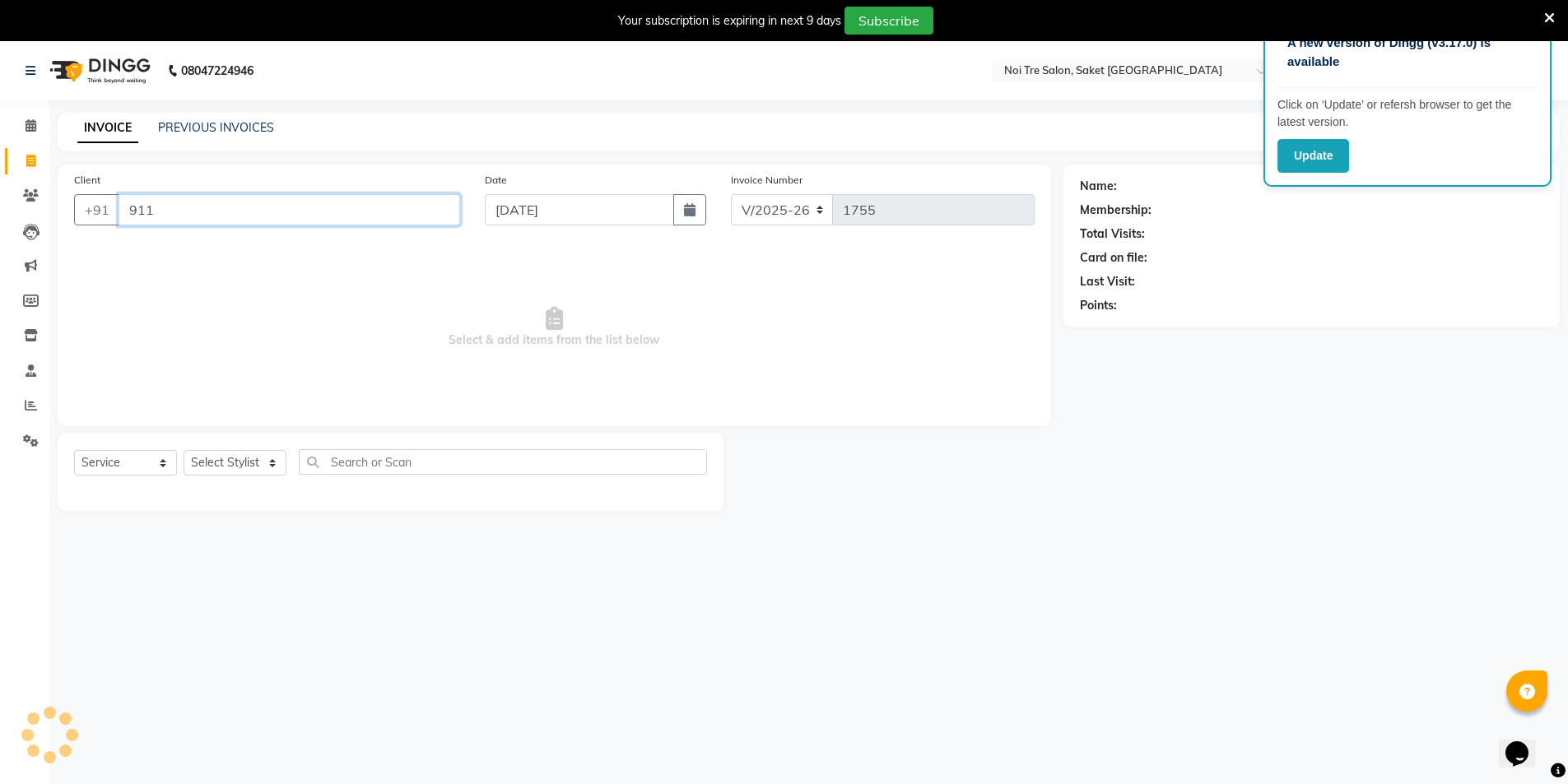
type input "911"
select select "1: Object"
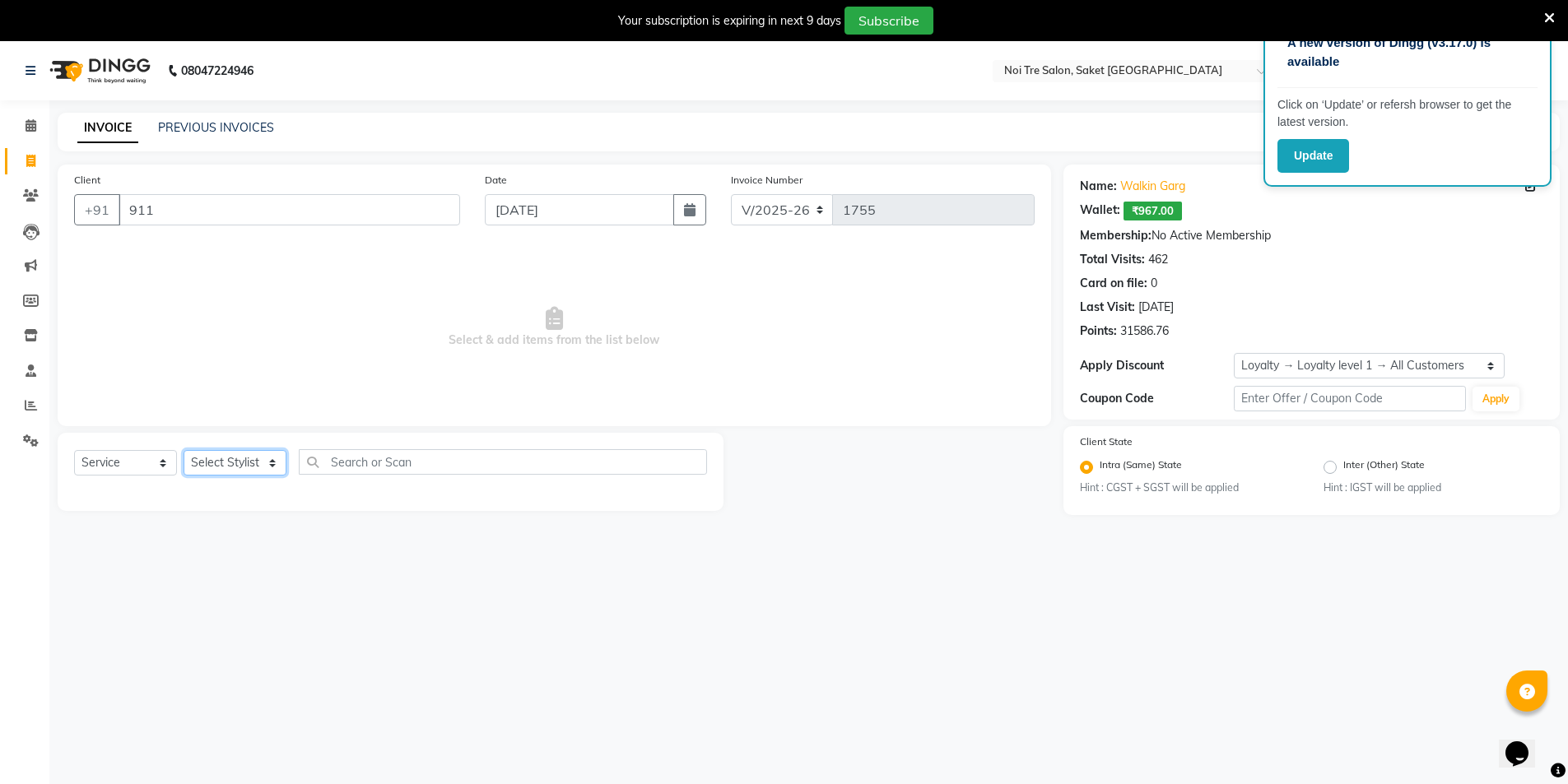
click at [223, 454] on select "Select Stylist AMIT Bobby GAURAV harry Manager Mazid rohit salman Shahdab shiva…" at bounding box center [235, 462] width 103 height 25
select select "56858"
click at [183, 450] on select "Select Stylist AMIT Bobby GAURAV harry Manager Mazid rohit salman Shahdab shiva…" at bounding box center [235, 462] width 103 height 25
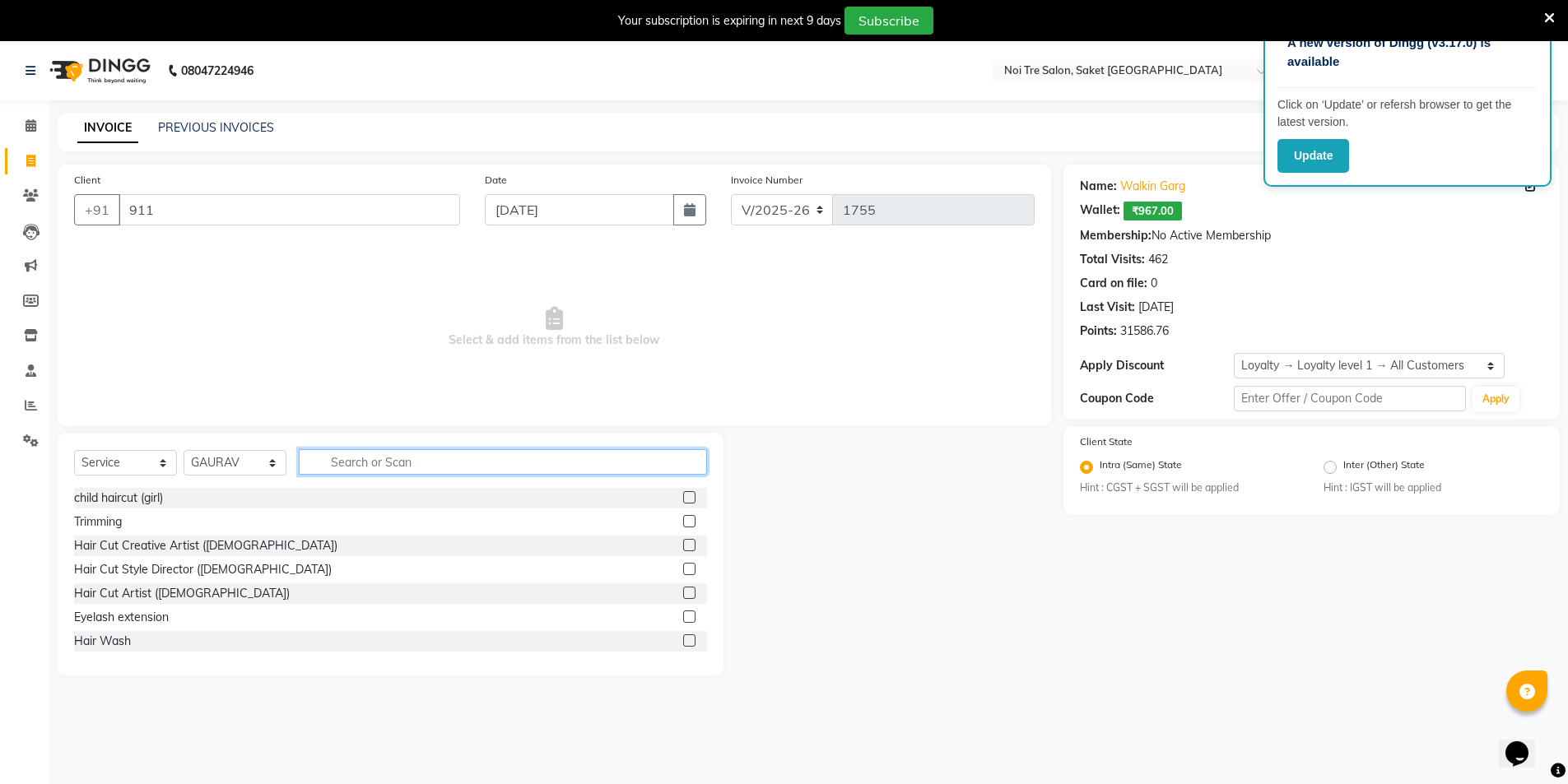
click at [441, 473] on input "text" at bounding box center [503, 461] width 409 height 25
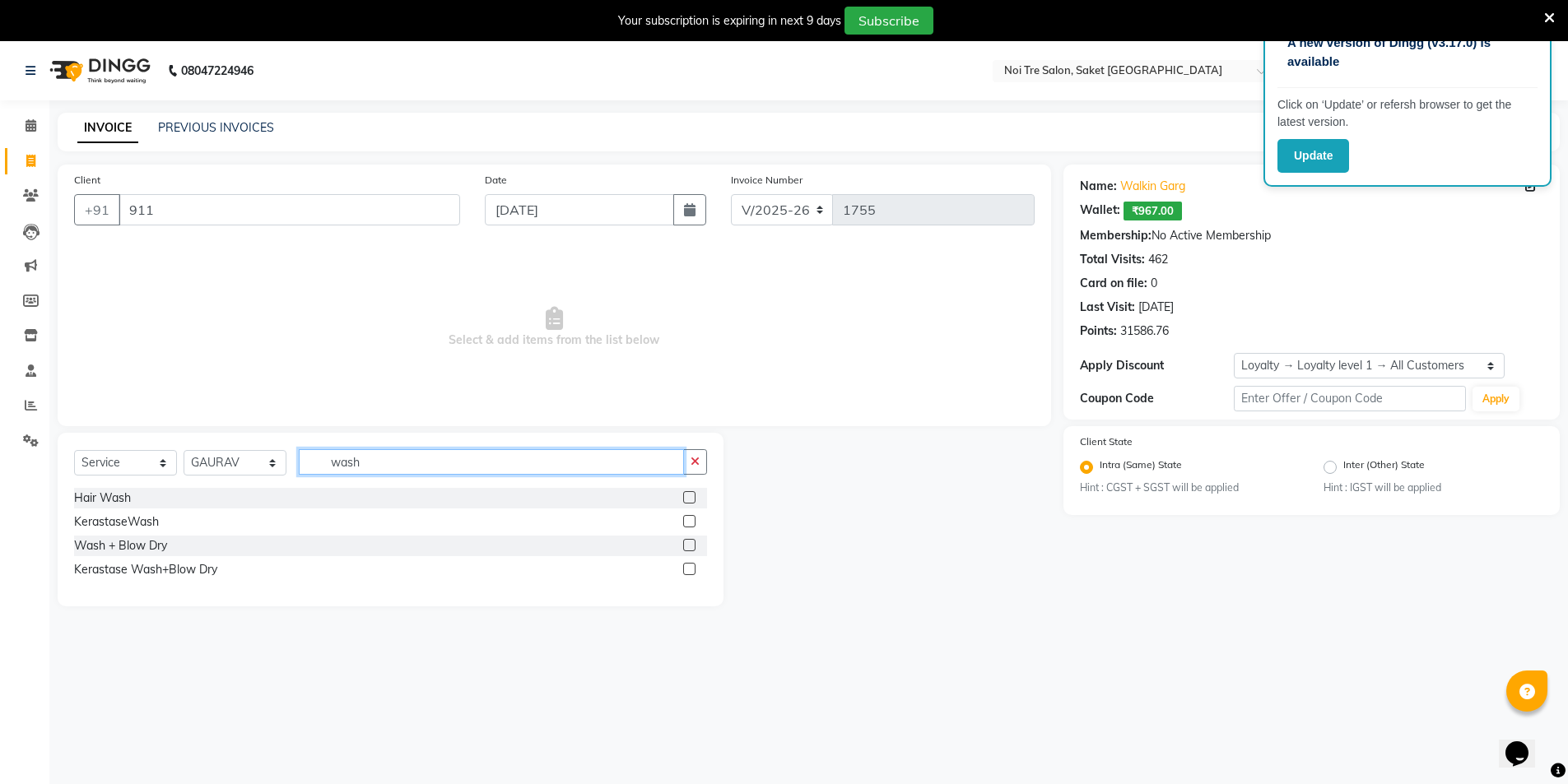
type input "wash"
click at [687, 500] on label at bounding box center [689, 497] width 12 height 12
click at [687, 500] on input "checkbox" at bounding box center [688, 498] width 10 height 10
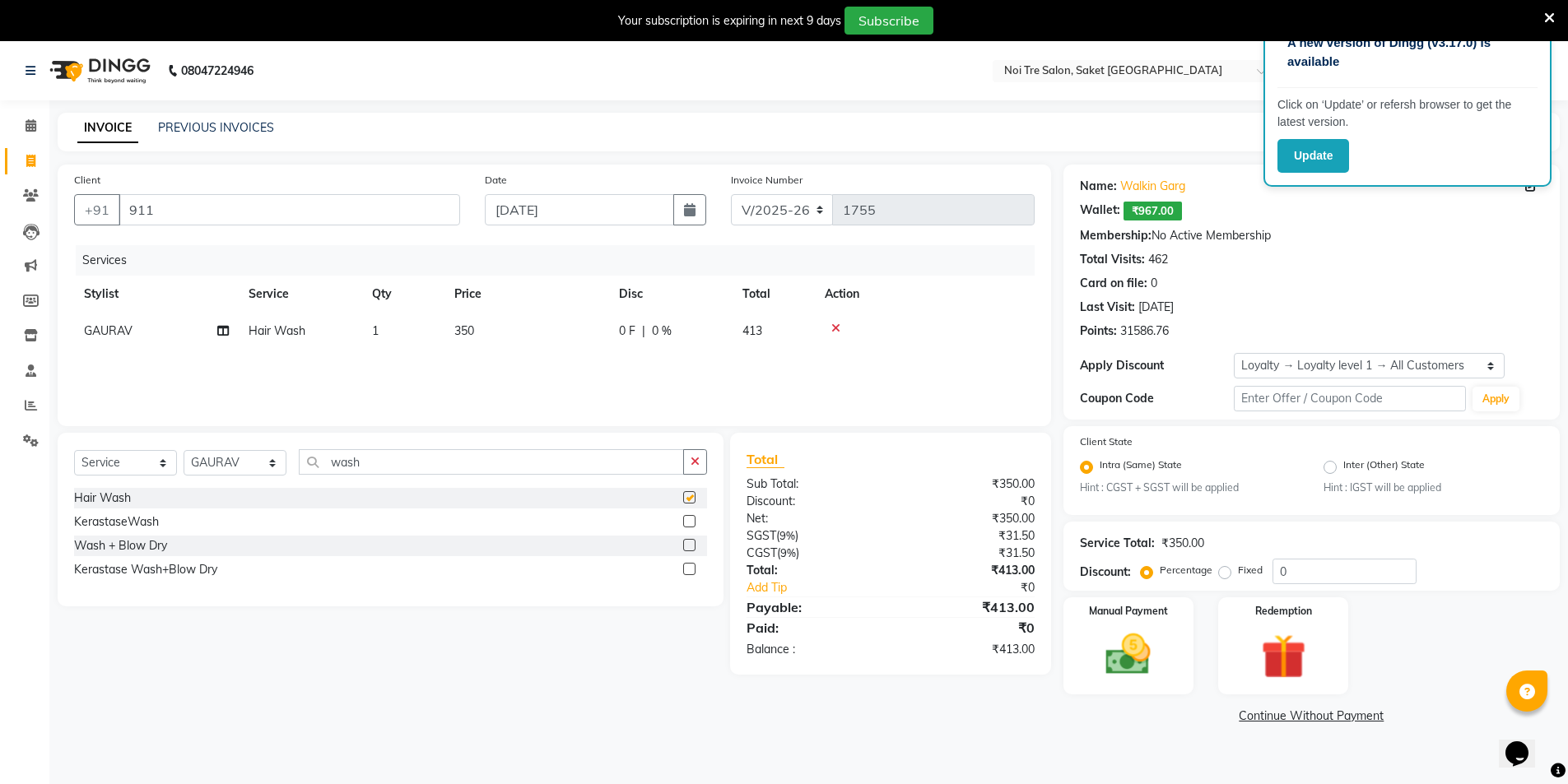
checkbox input "false"
click at [1183, 635] on div "Manual Payment" at bounding box center [1127, 646] width 136 height 101
click at [456, 322] on td "350" at bounding box center [526, 331] width 164 height 37
select select "56858"
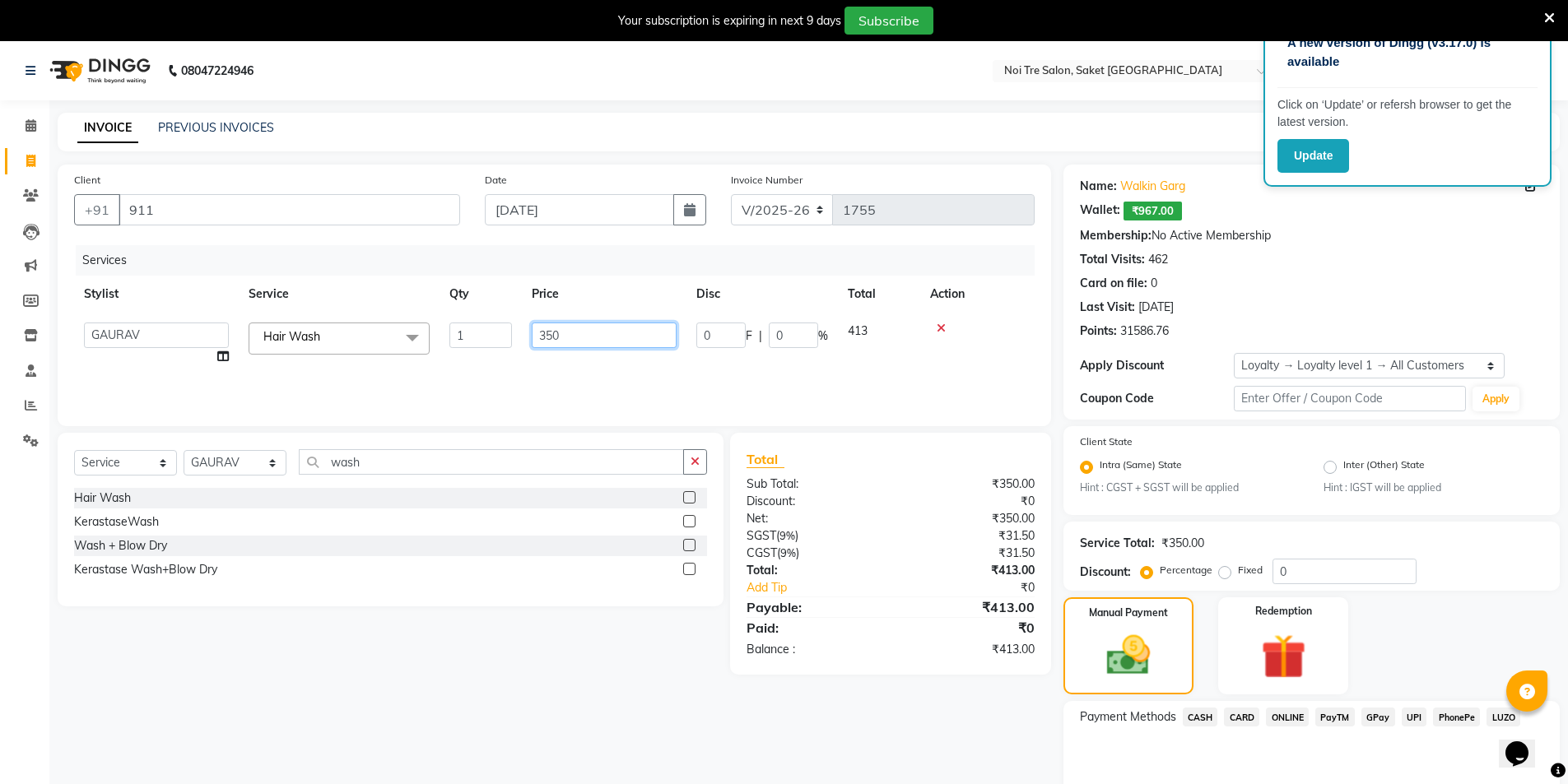
drag, startPoint x: 567, startPoint y: 331, endPoint x: 530, endPoint y: 337, distance: 37.5
click at [530, 337] on td "350" at bounding box center [603, 344] width 164 height 63
type input "250"
click at [541, 368] on div "Services Stylist Service Qty Price Disc Total Action AMIT Bobby GAURAV harry Ma…" at bounding box center [554, 327] width 960 height 164
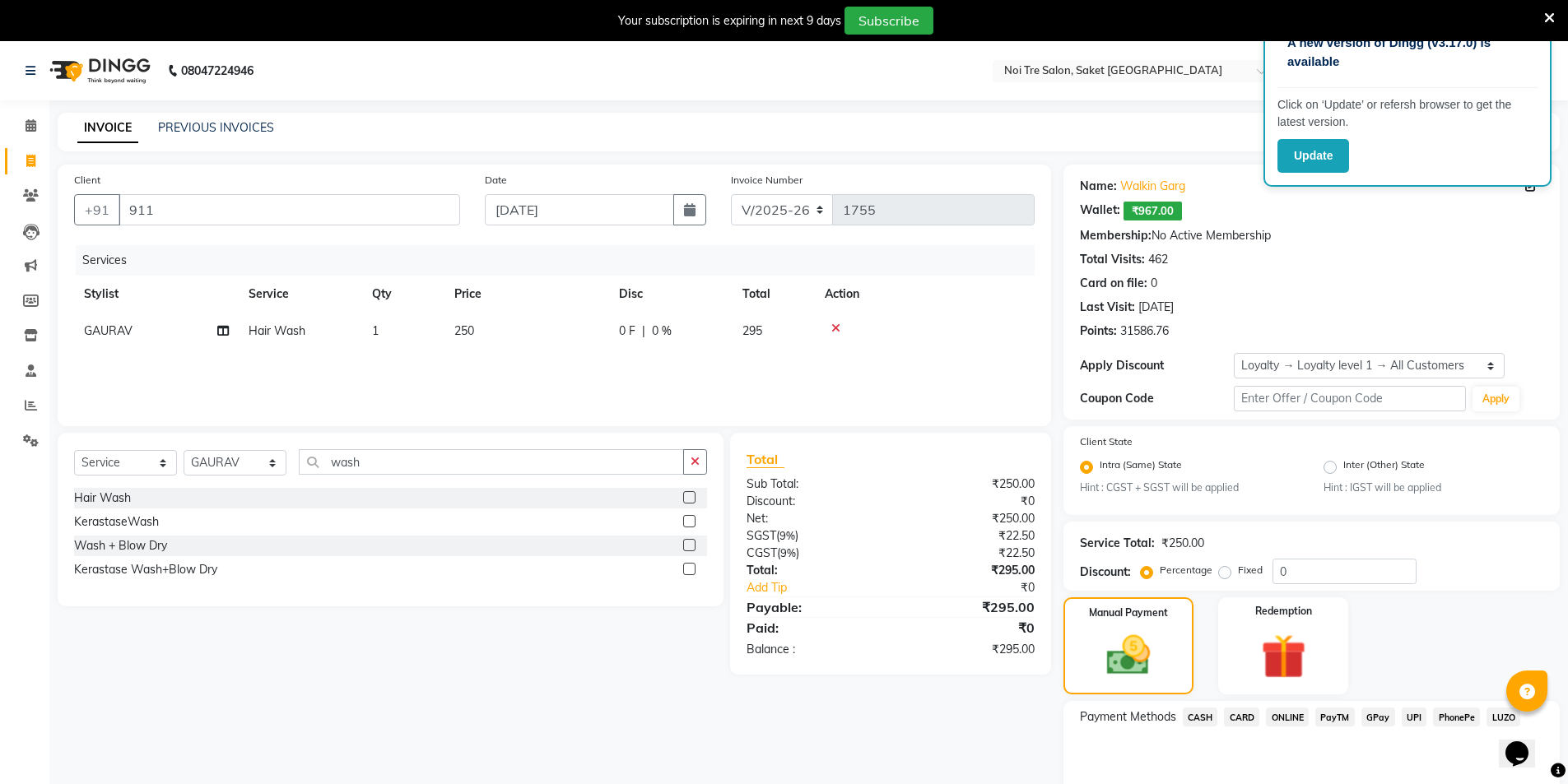
click at [1547, 19] on icon at bounding box center [1549, 18] width 10 height 15
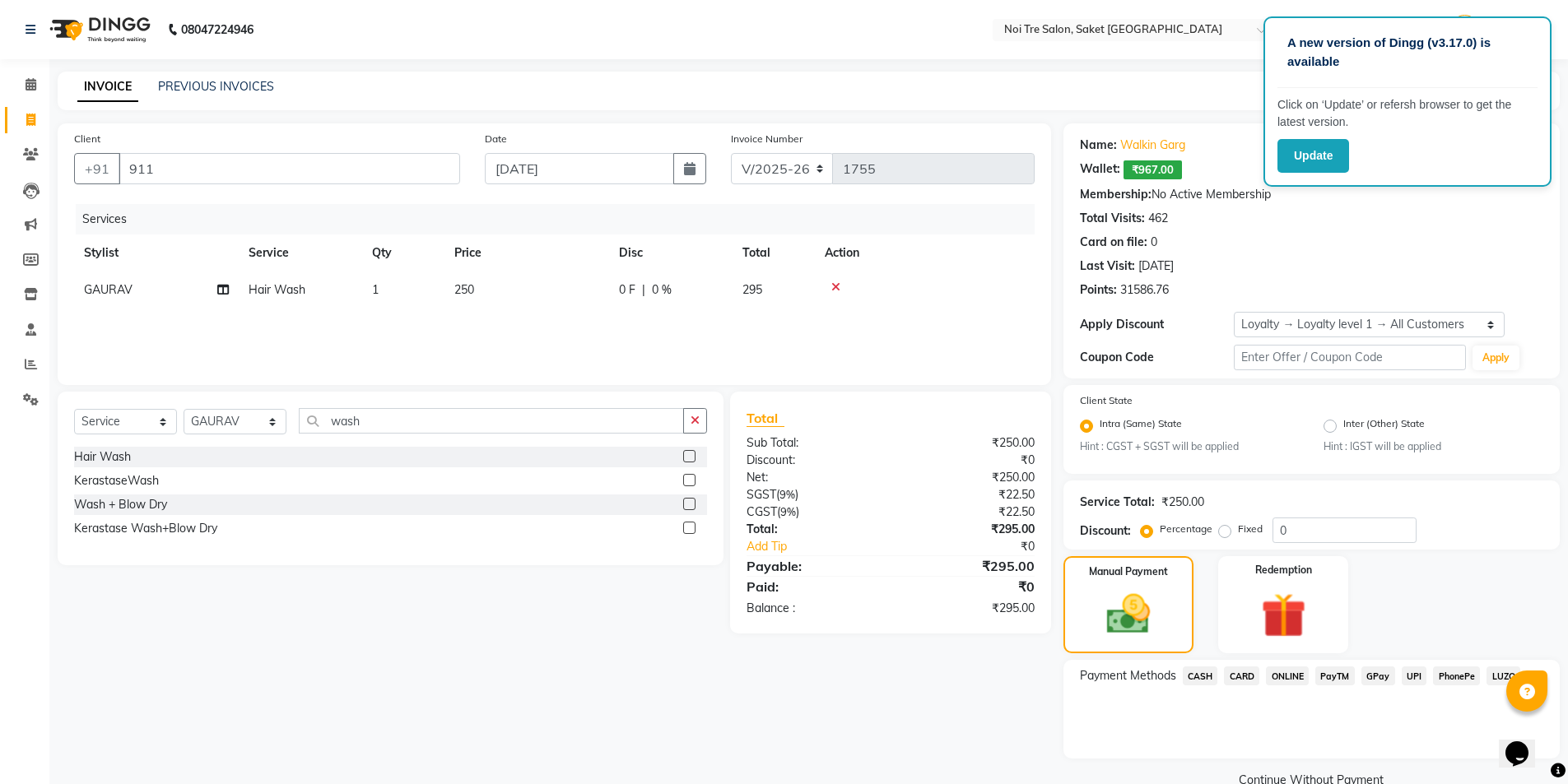
click at [1493, 222] on div "Total Visits: 462" at bounding box center [1311, 218] width 463 height 17
click at [1206, 681] on span "CASH" at bounding box center [1201, 676] width 36 height 19
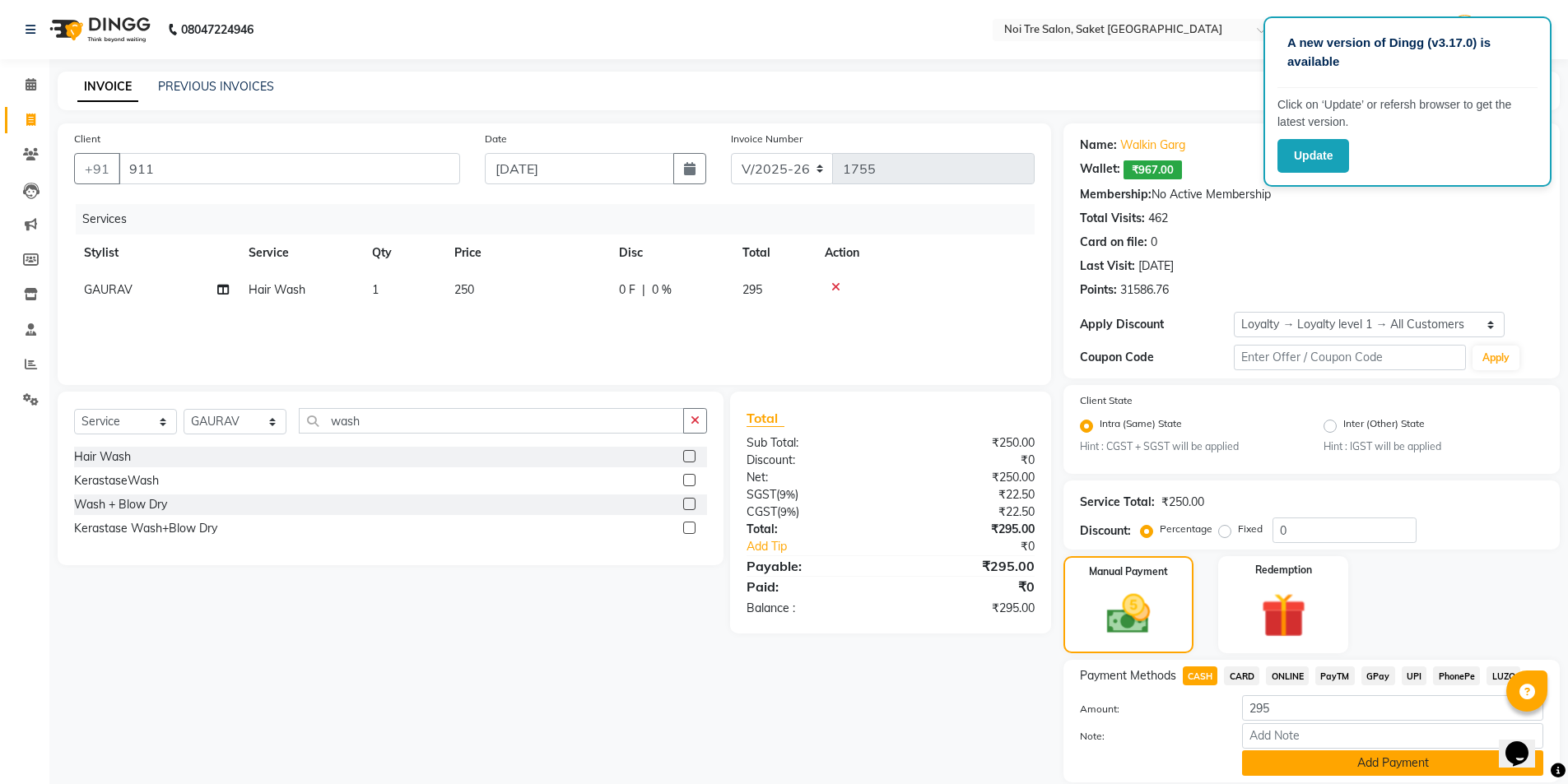
click at [1250, 764] on button "Add Payment" at bounding box center [1392, 762] width 302 height 25
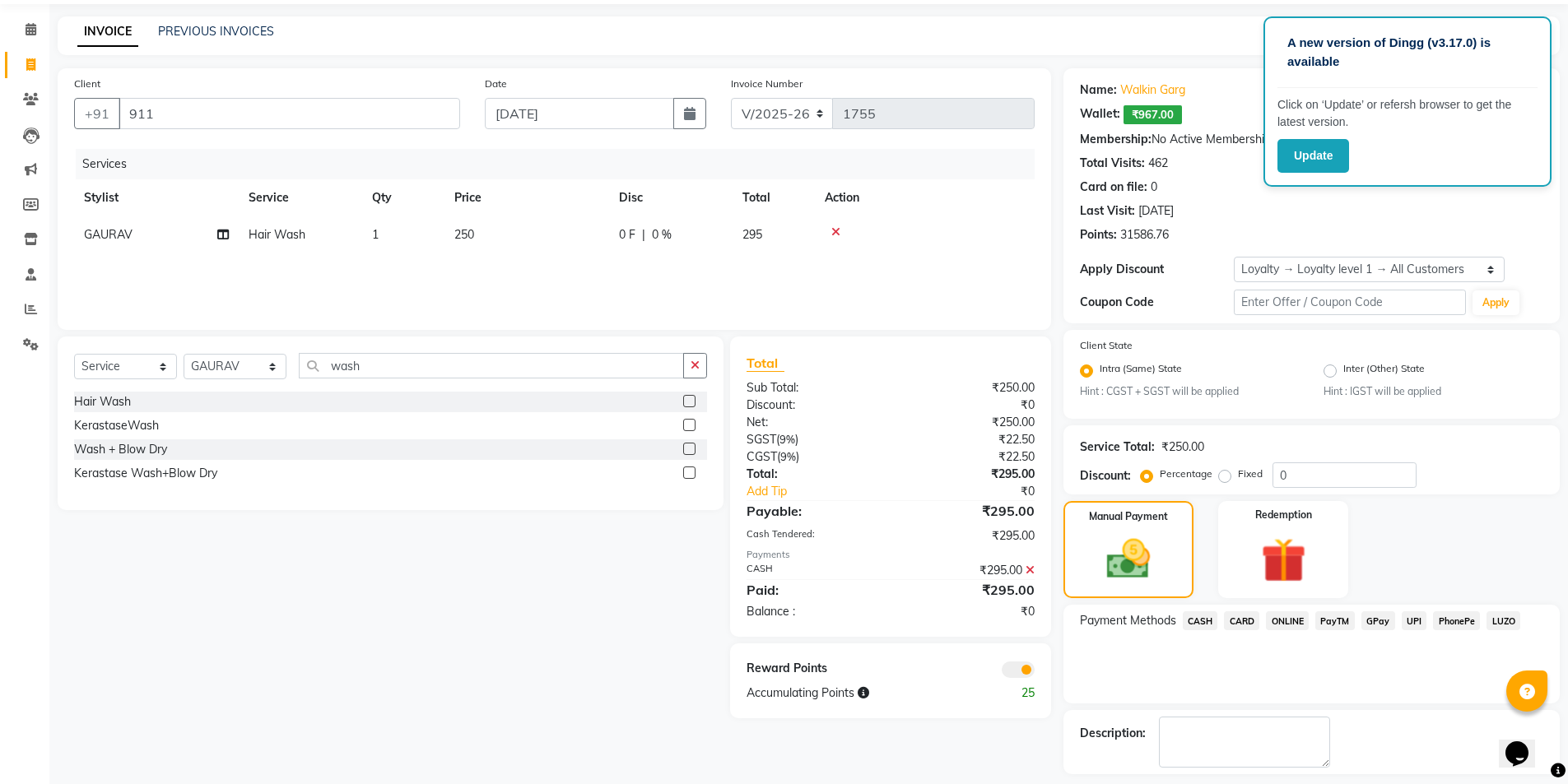
scroll to position [126, 0]
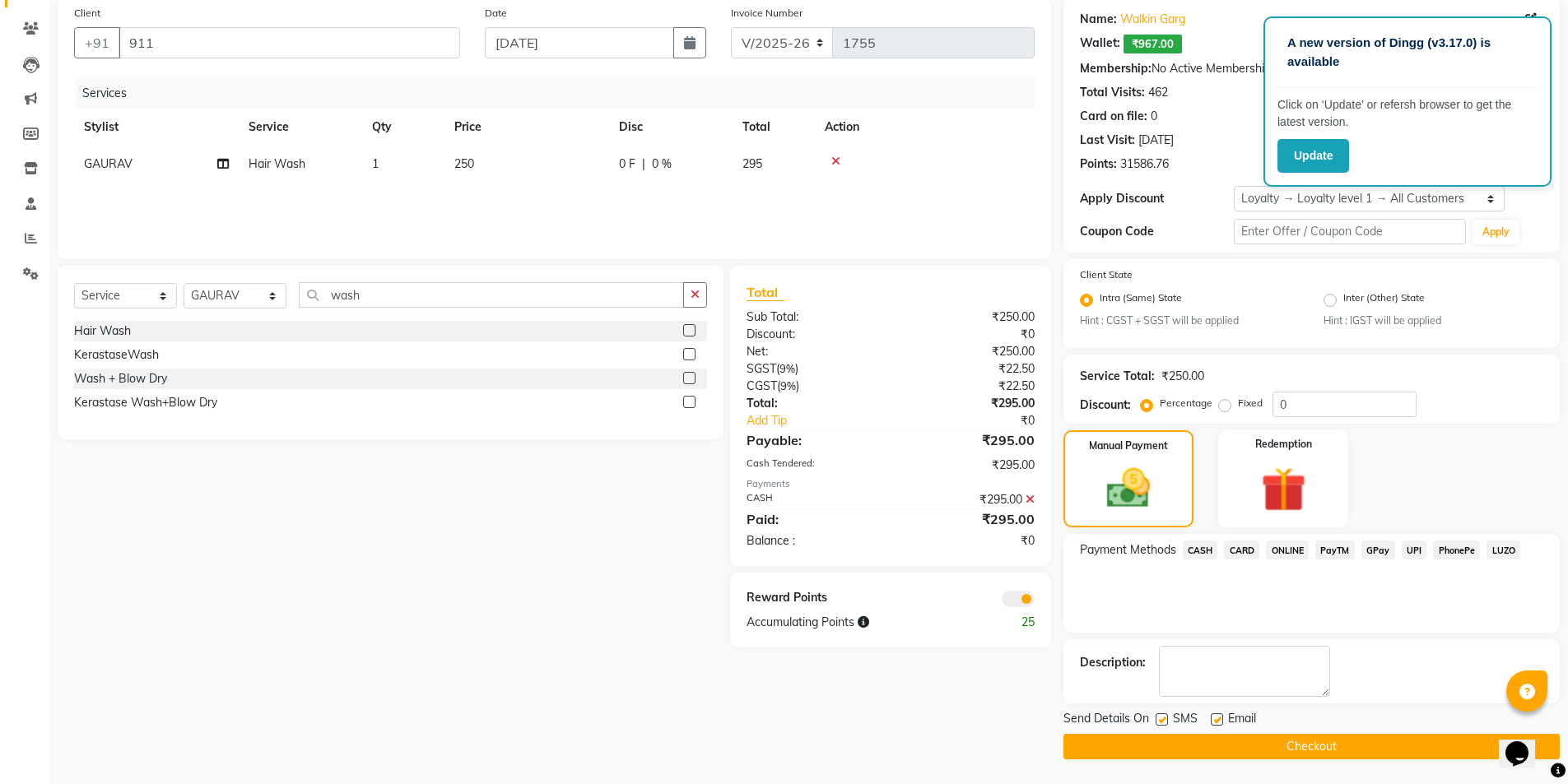
click at [1216, 742] on button "Checkout" at bounding box center [1312, 746] width 496 height 25
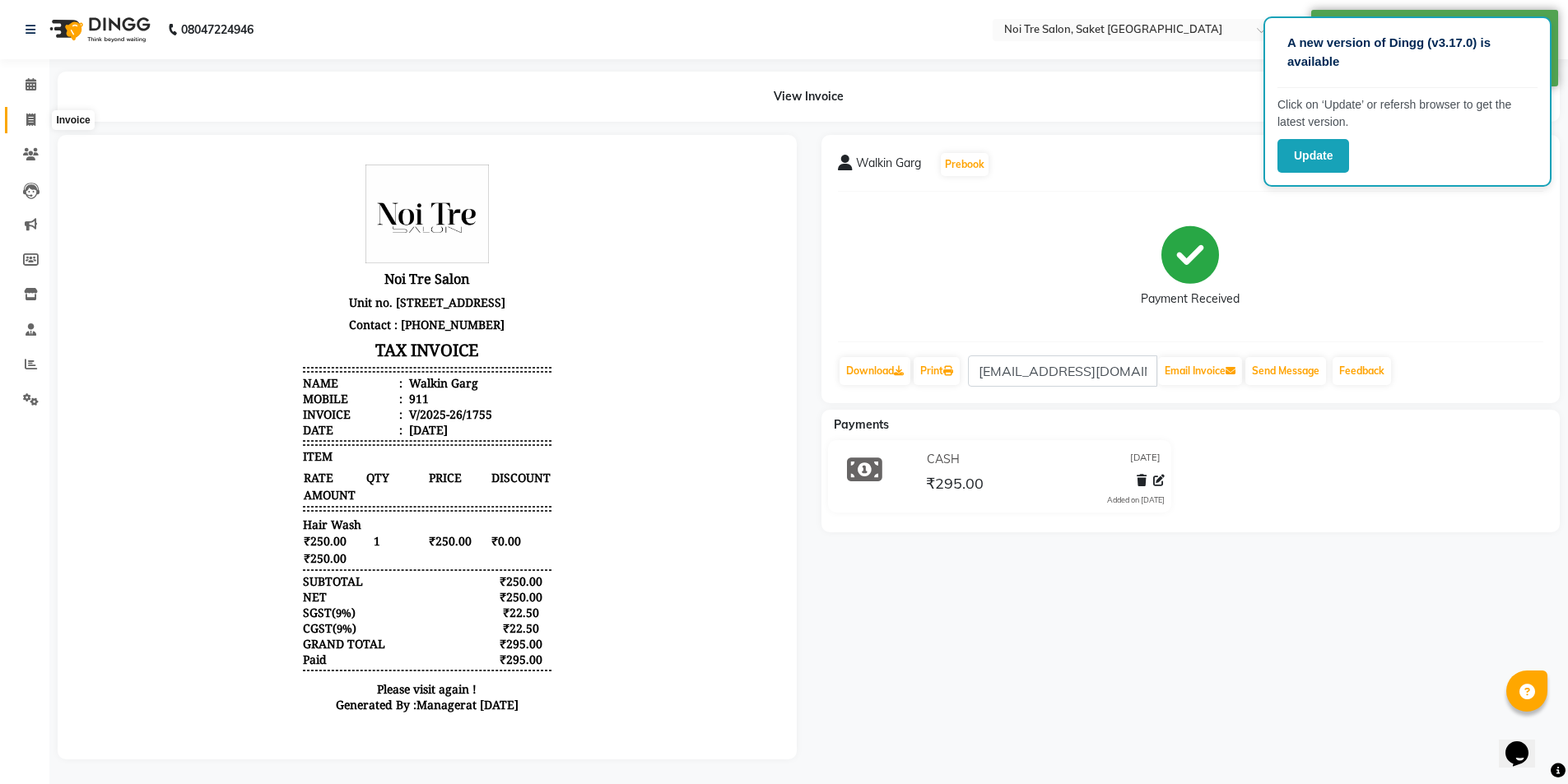
click at [33, 114] on icon at bounding box center [31, 119] width 9 height 12
select select "service"
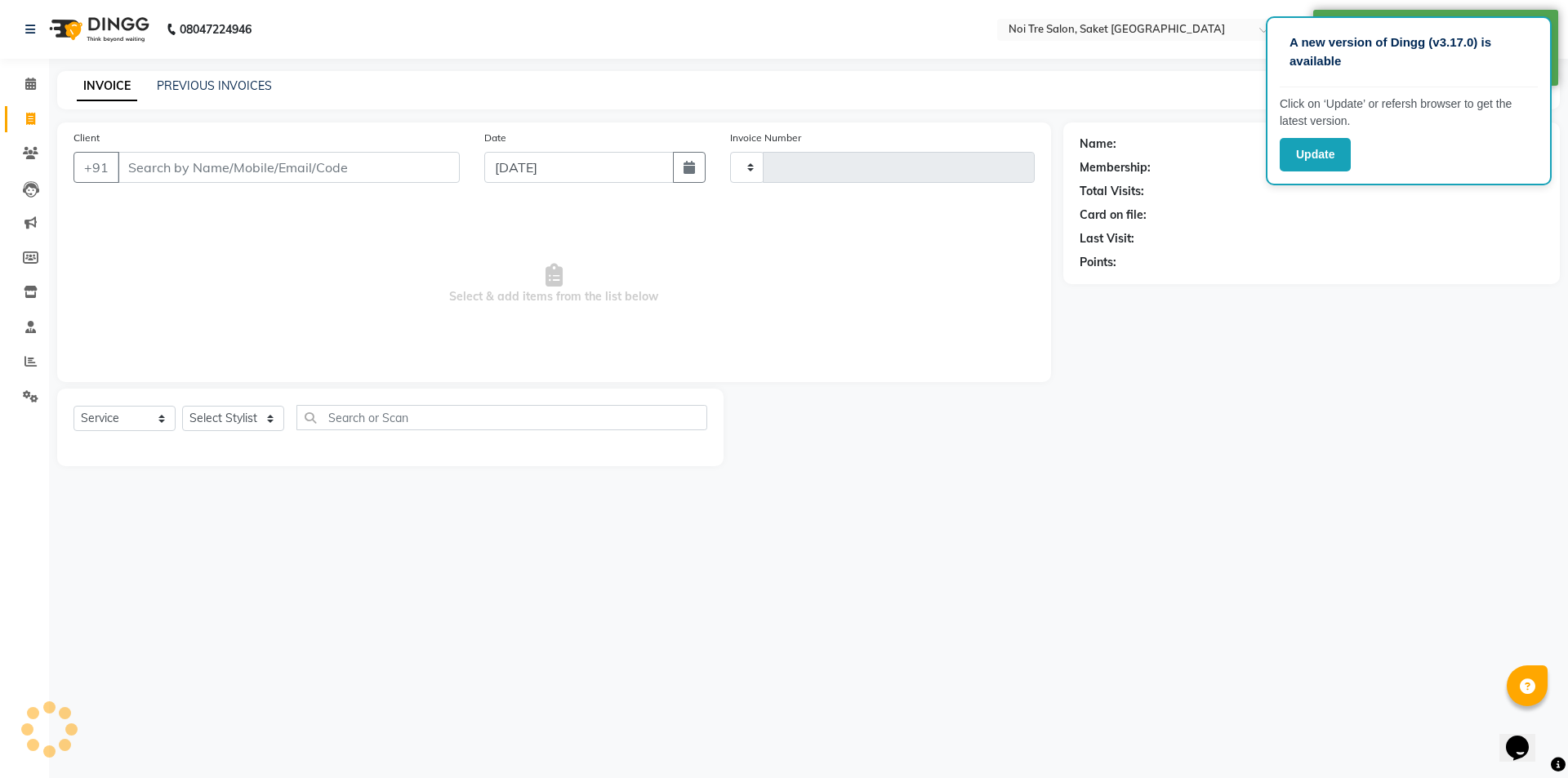
type input "1756"
select select "4899"
